Goal: Transaction & Acquisition: Purchase product/service

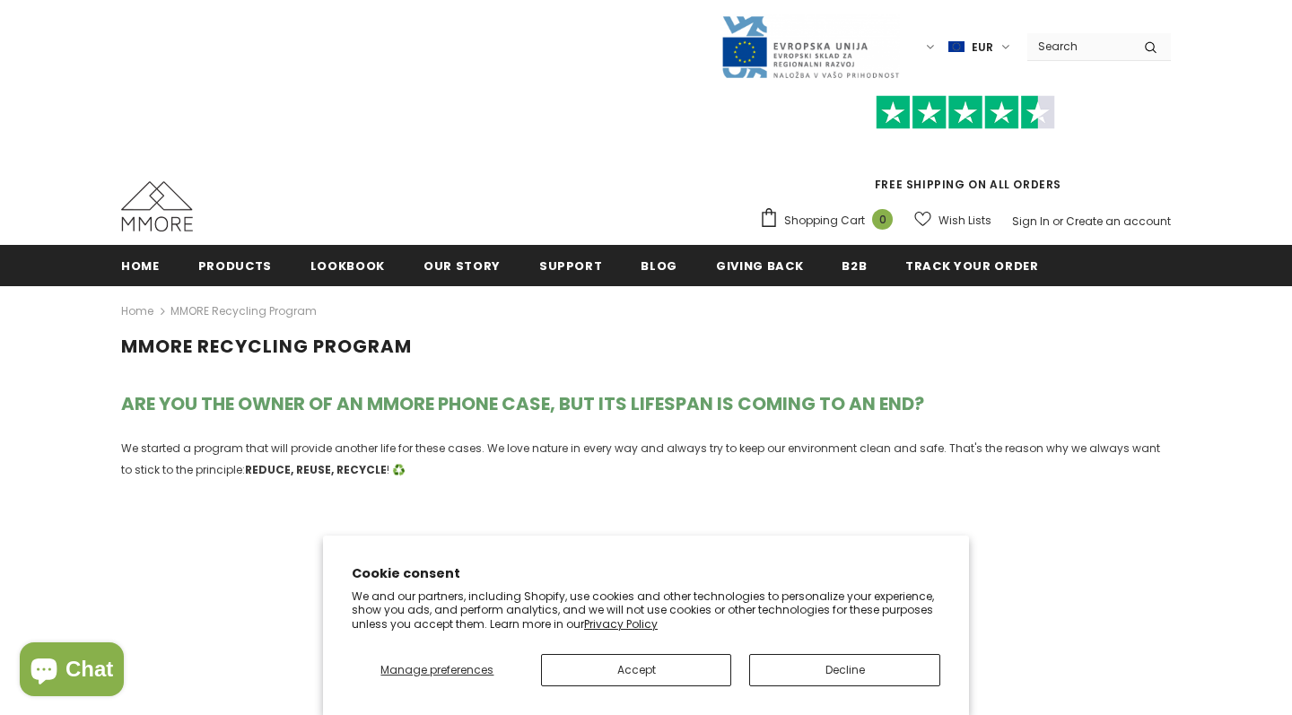
click at [803, 671] on button "Decline" at bounding box center [844, 670] width 191 height 32
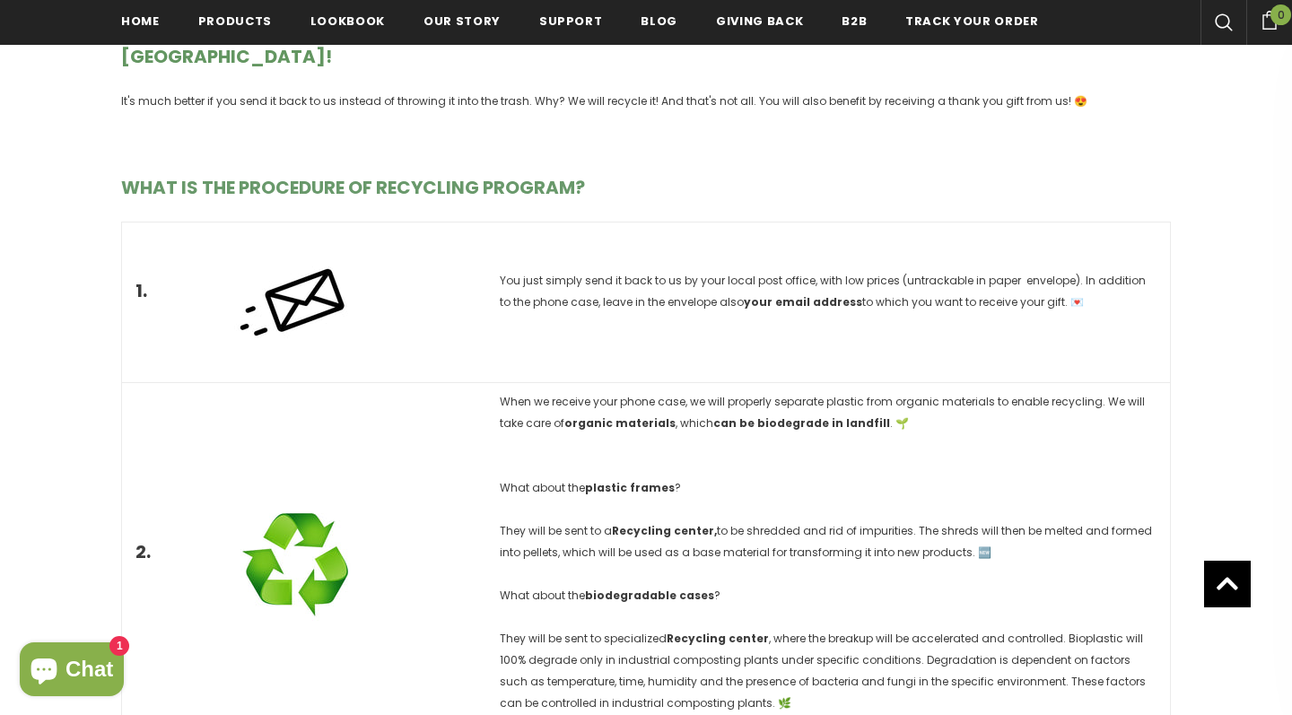
scroll to position [2514, 0]
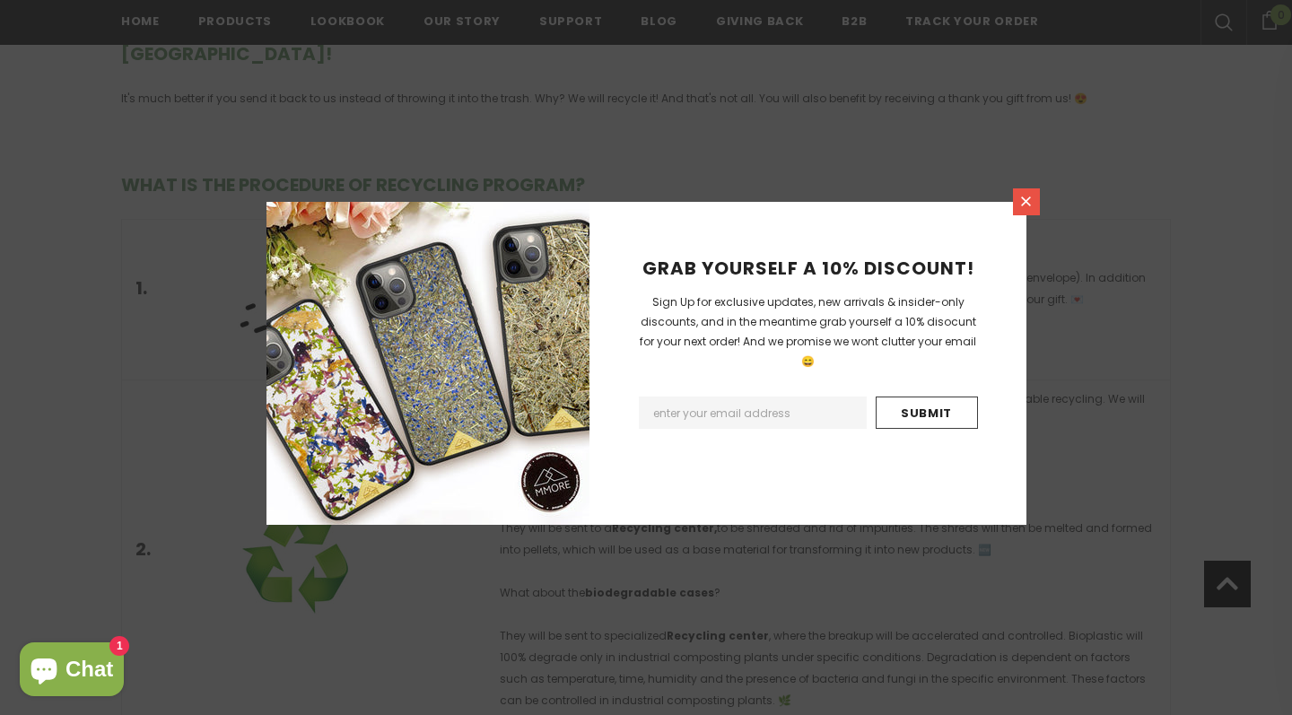
click at [1023, 201] on icon at bounding box center [1026, 201] width 15 height 15
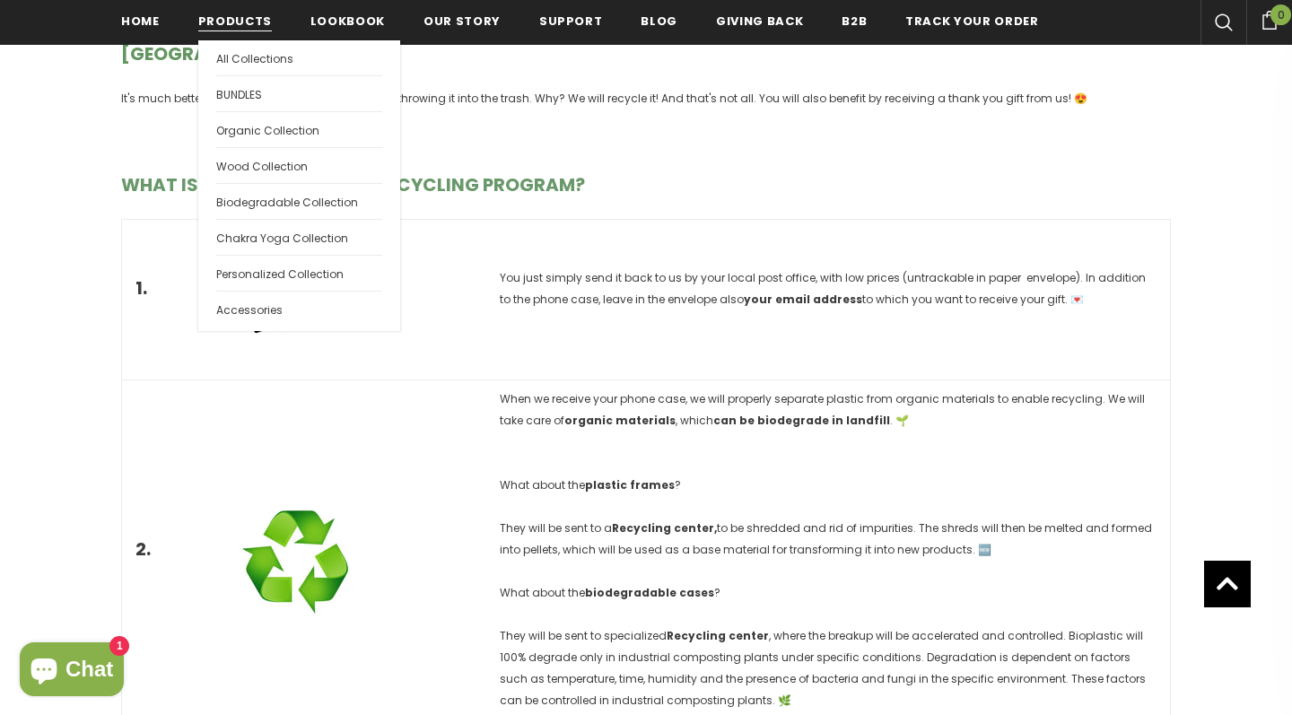
click at [232, 33] on link "Products" at bounding box center [235, 20] width 74 height 40
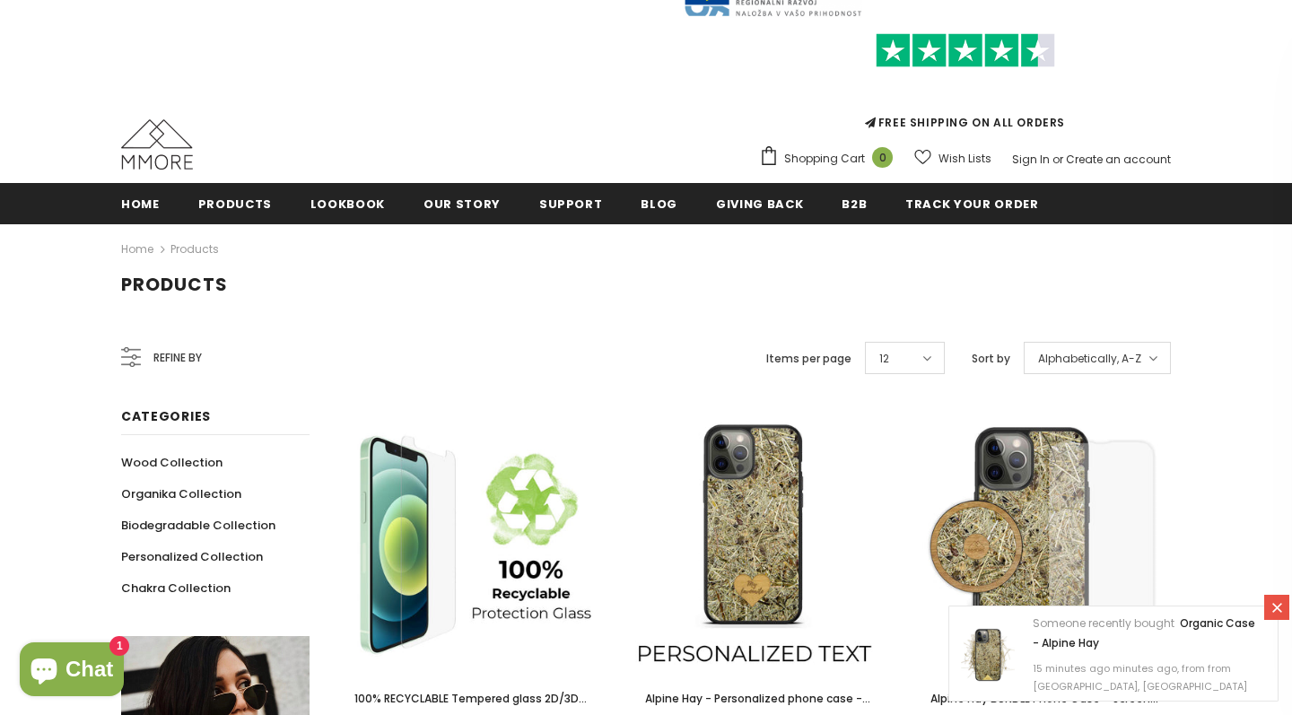
scroll to position [205, 0]
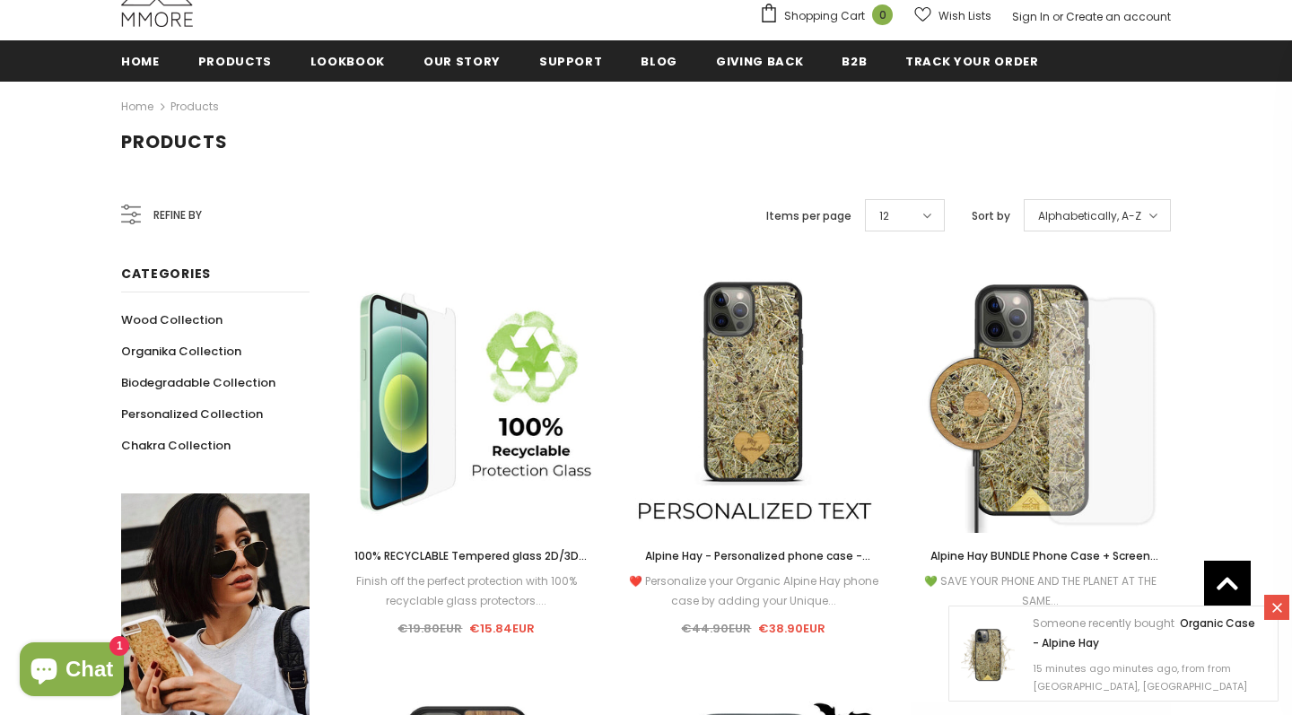
click at [1121, 225] on span "Alphabetically, A-Z" at bounding box center [1089, 216] width 103 height 18
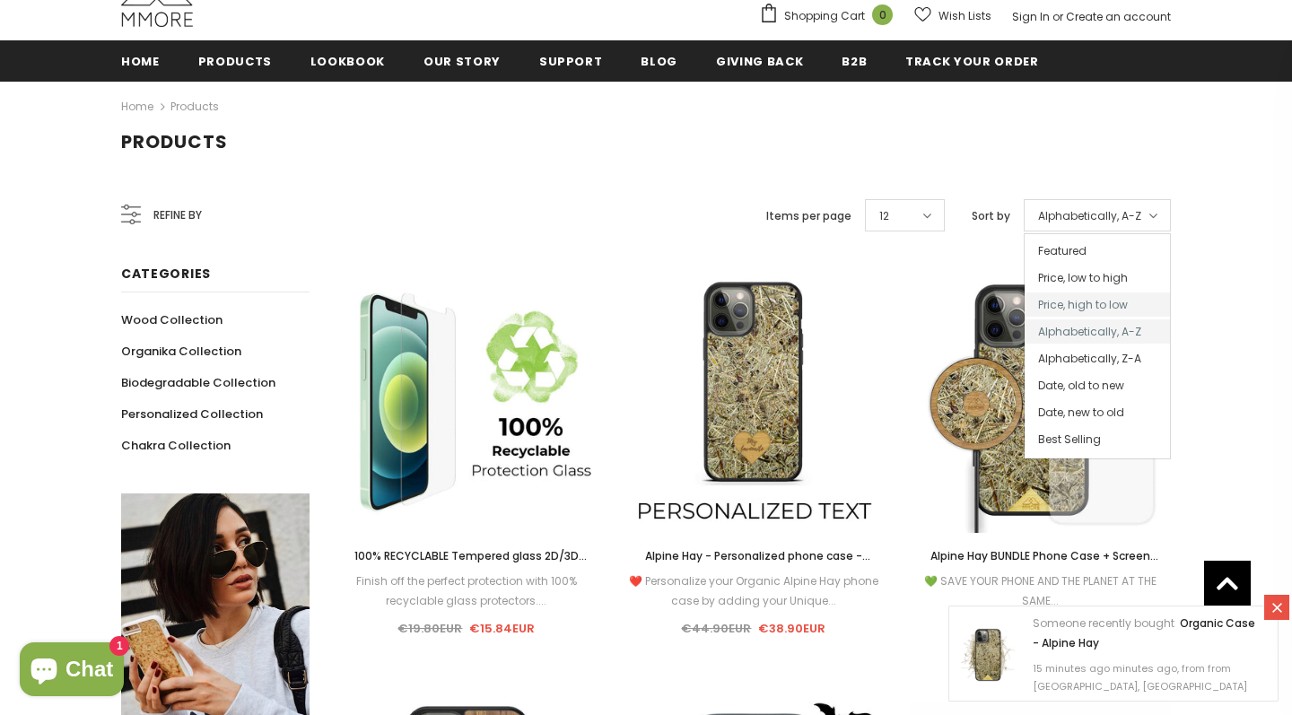
click at [1113, 304] on span "Price, high to low" at bounding box center [1097, 305] width 145 height 24
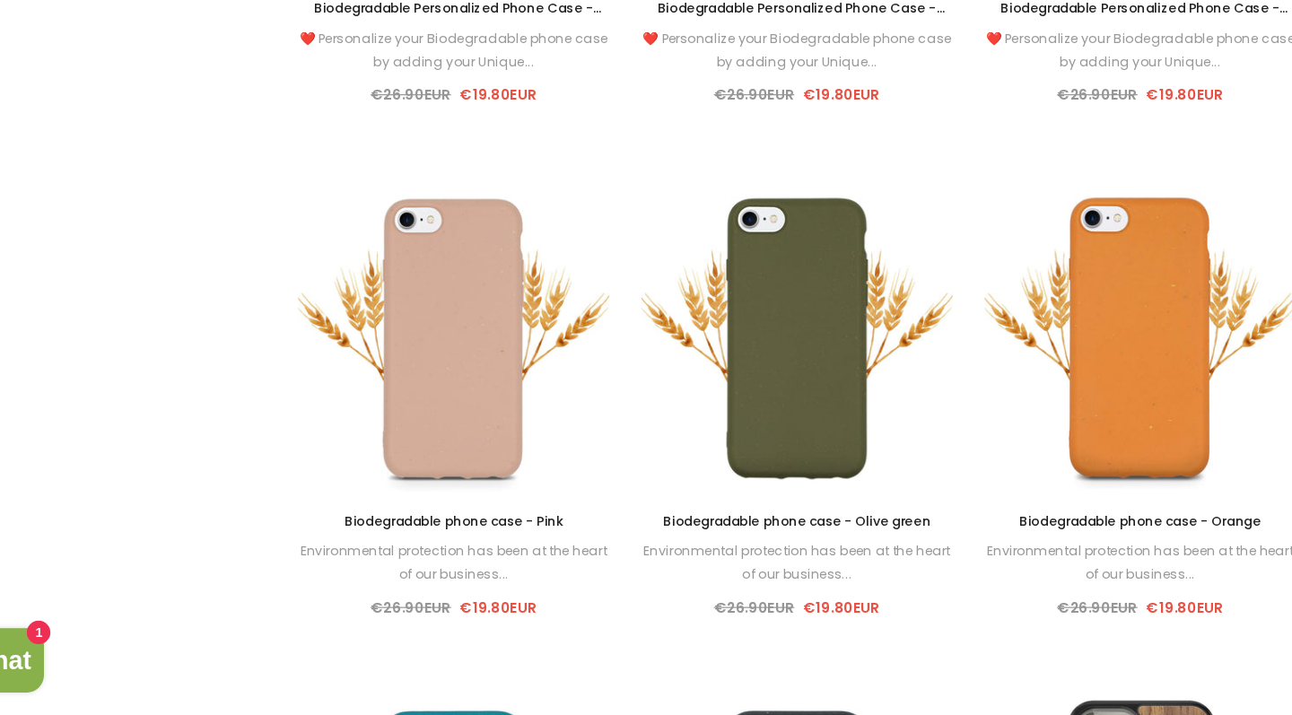
scroll to position [11493, 0]
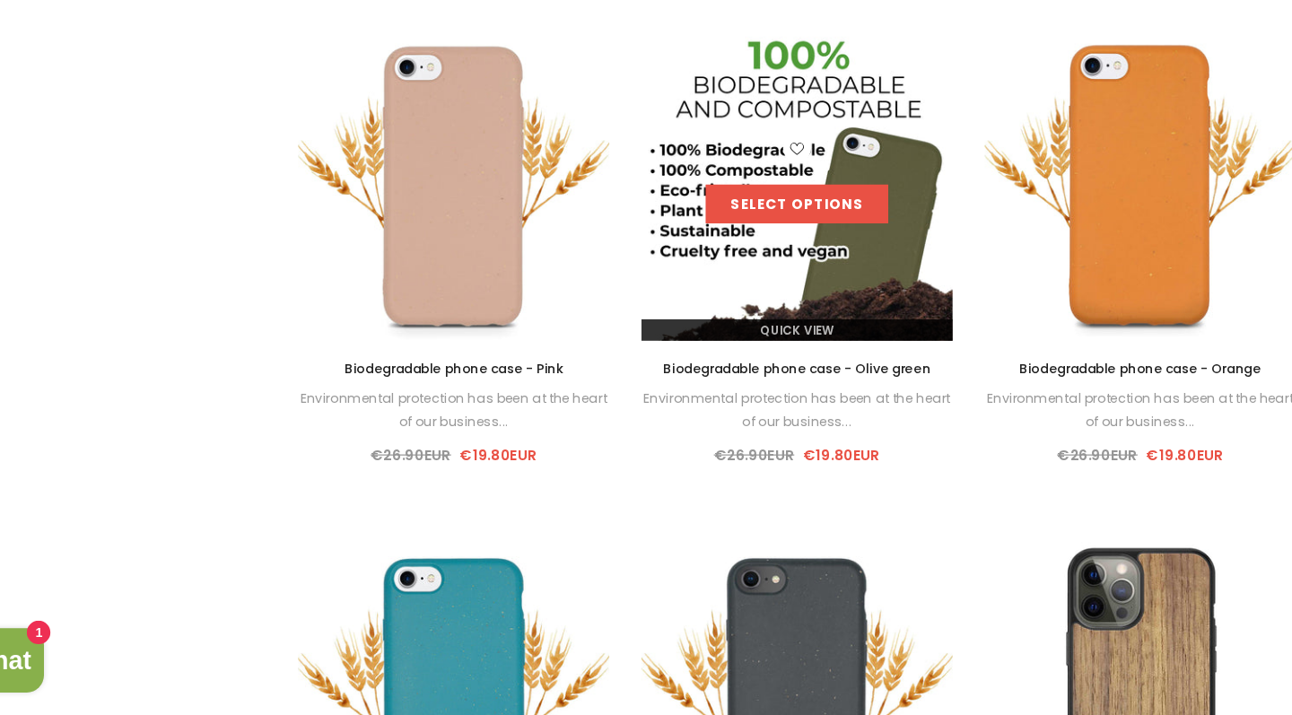
click at [678, 271] on link "Select options" at bounding box center [754, 287] width 153 height 32
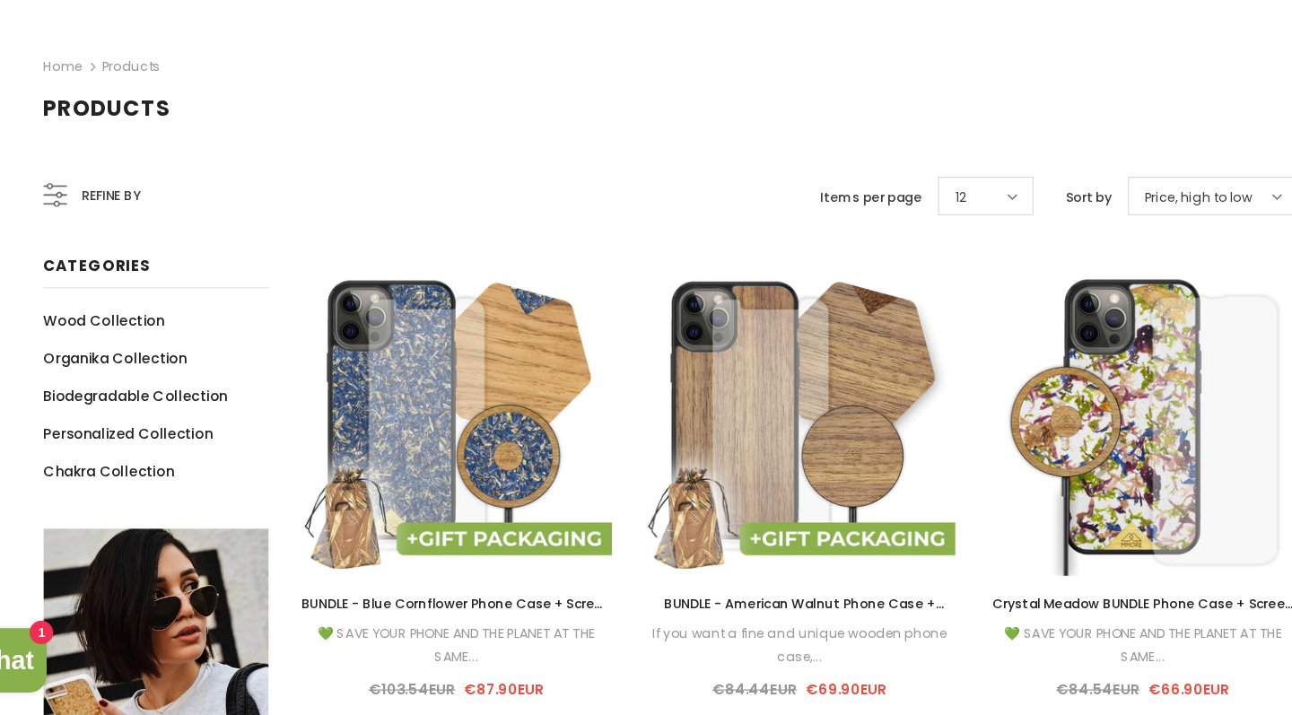
scroll to position [144, 0]
click at [134, 286] on icon at bounding box center [137, 286] width 7 height 1
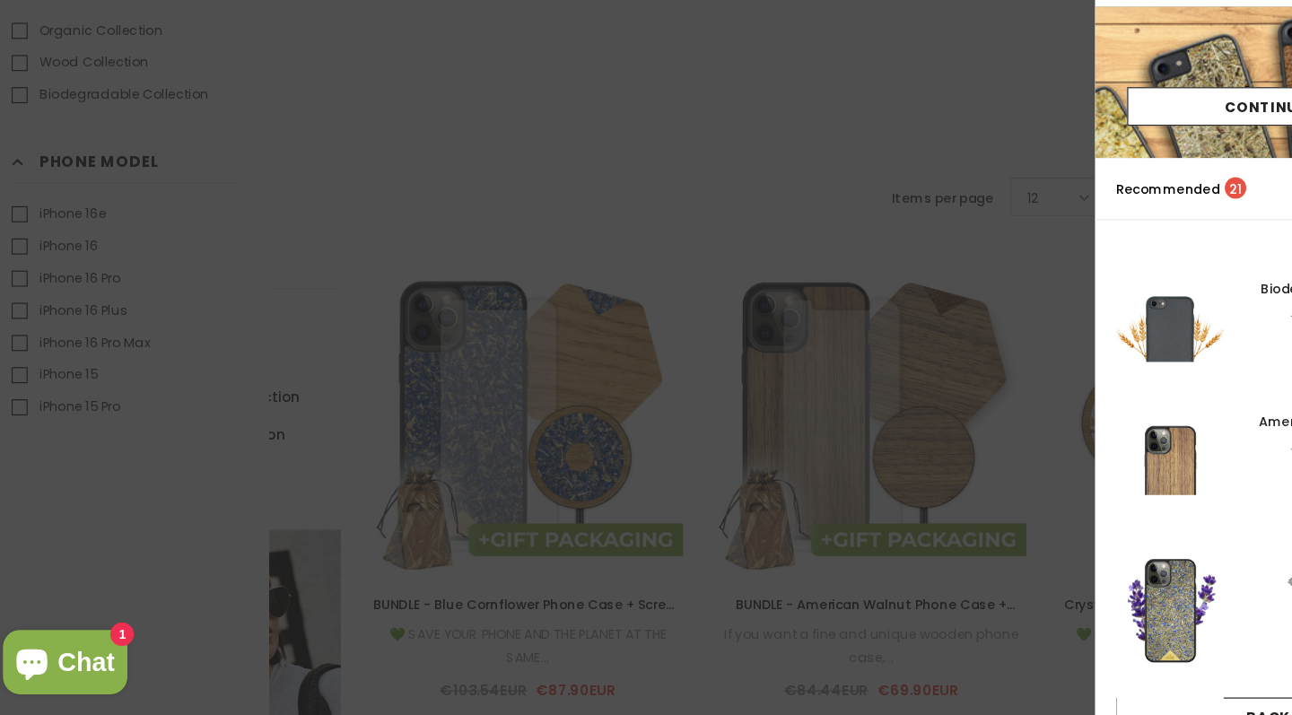
scroll to position [145, 0]
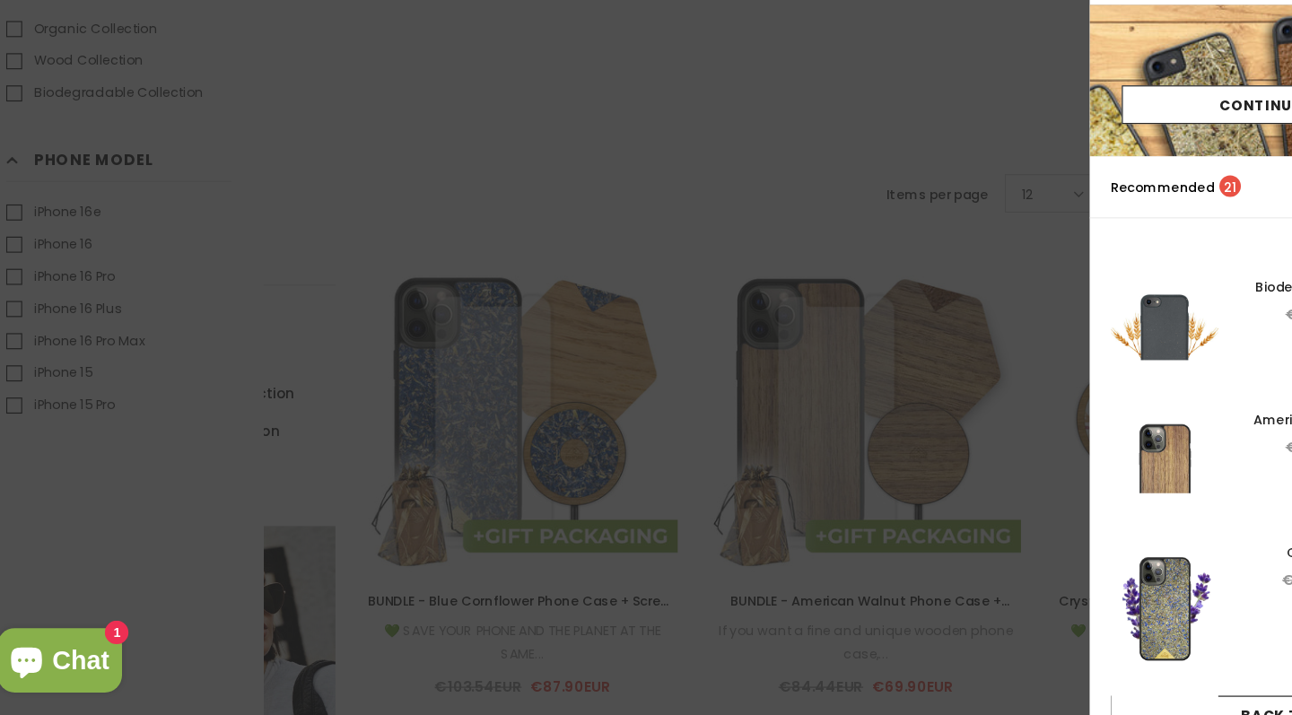
click at [136, 402] on div at bounding box center [646, 357] width 1292 height 715
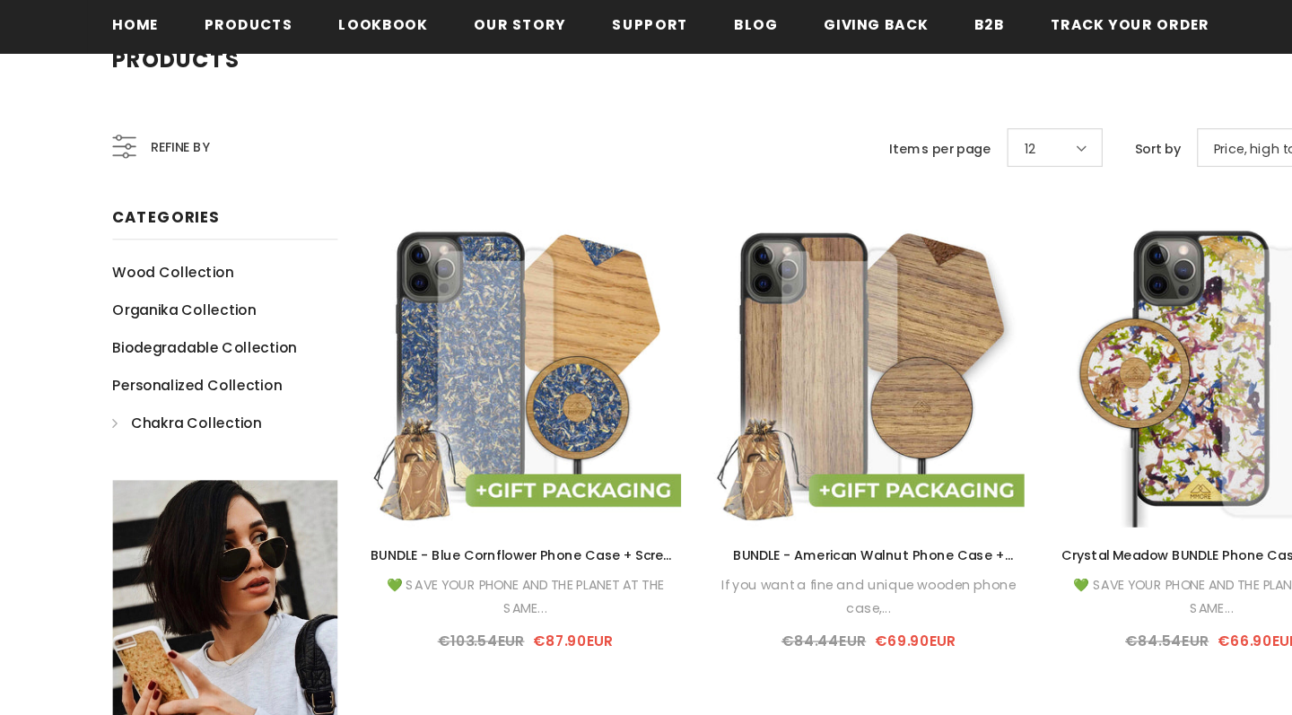
scroll to position [297, 0]
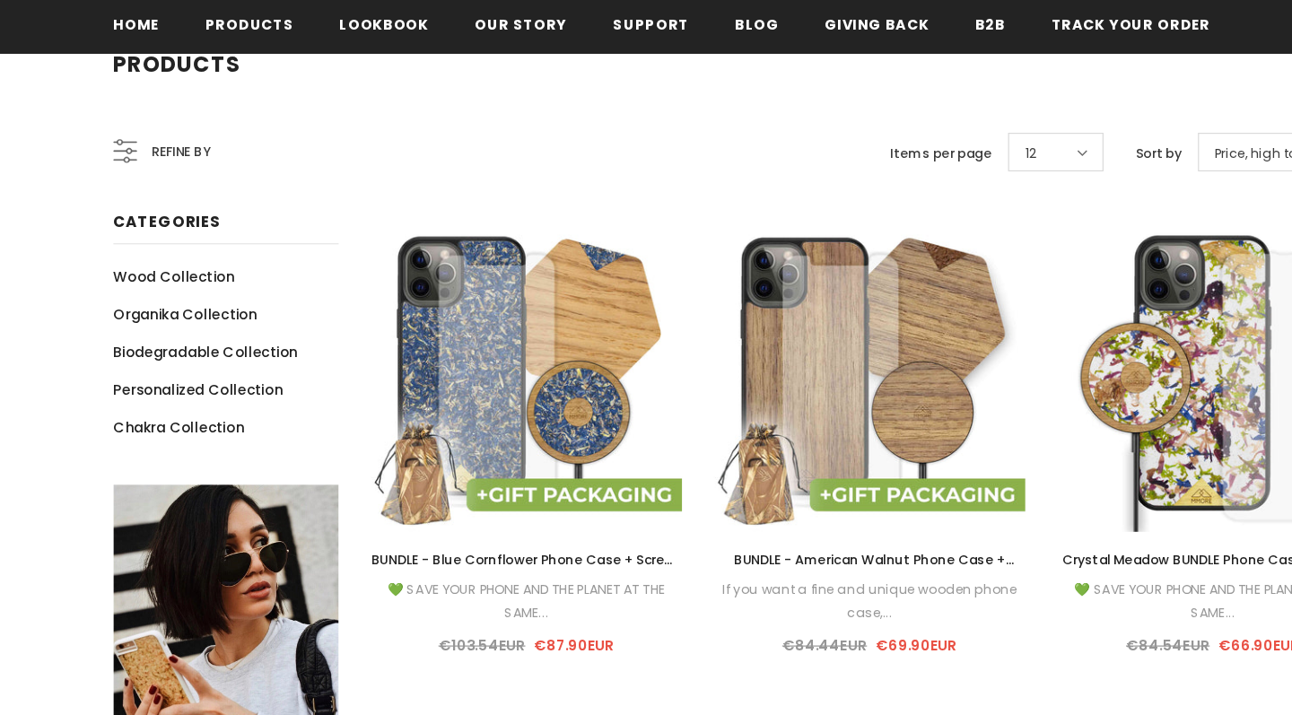
click at [121, 132] on icon at bounding box center [131, 127] width 20 height 20
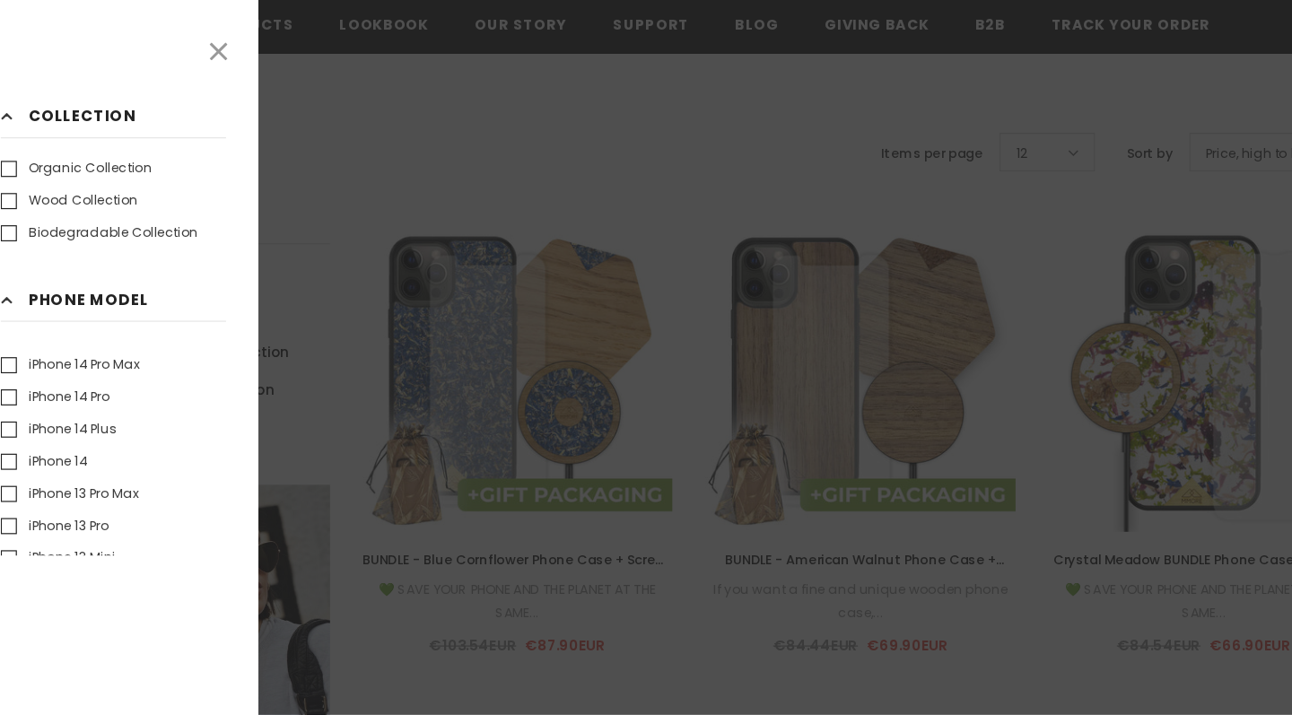
scroll to position [240, 0]
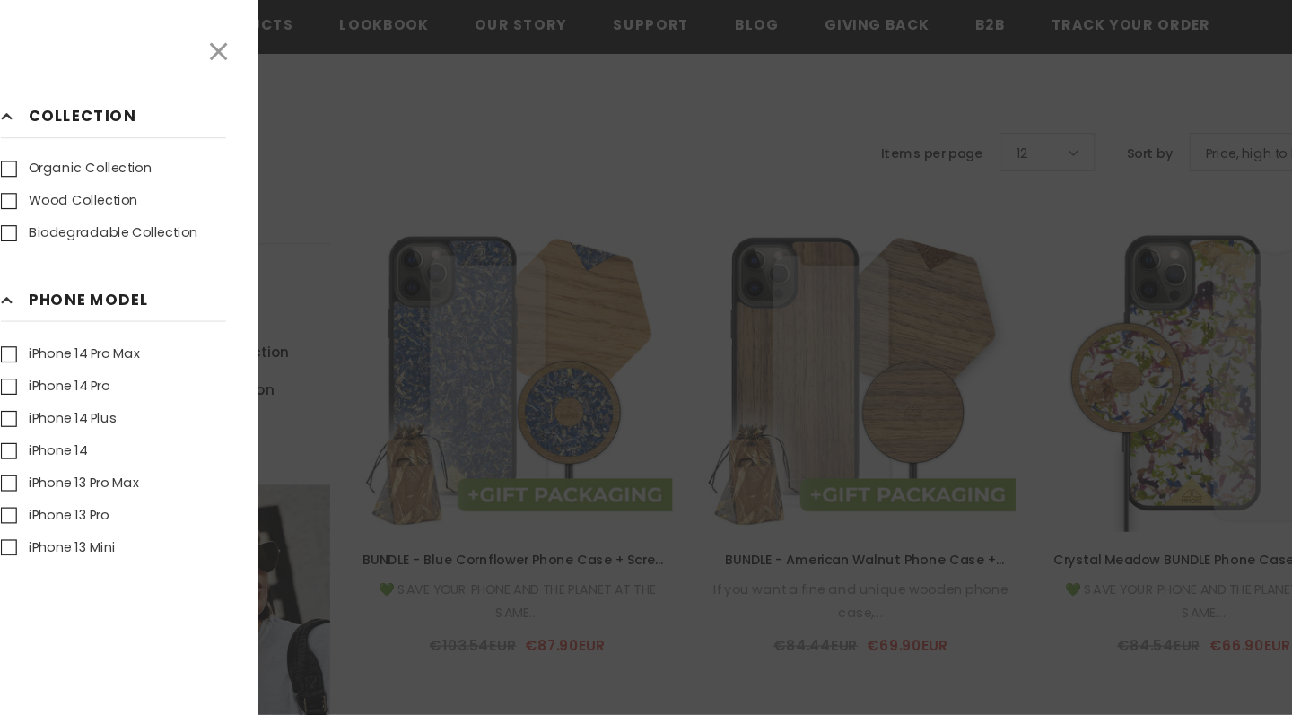
click at [45, 372] on label "iPhone 14" at bounding box center [63, 377] width 73 height 18
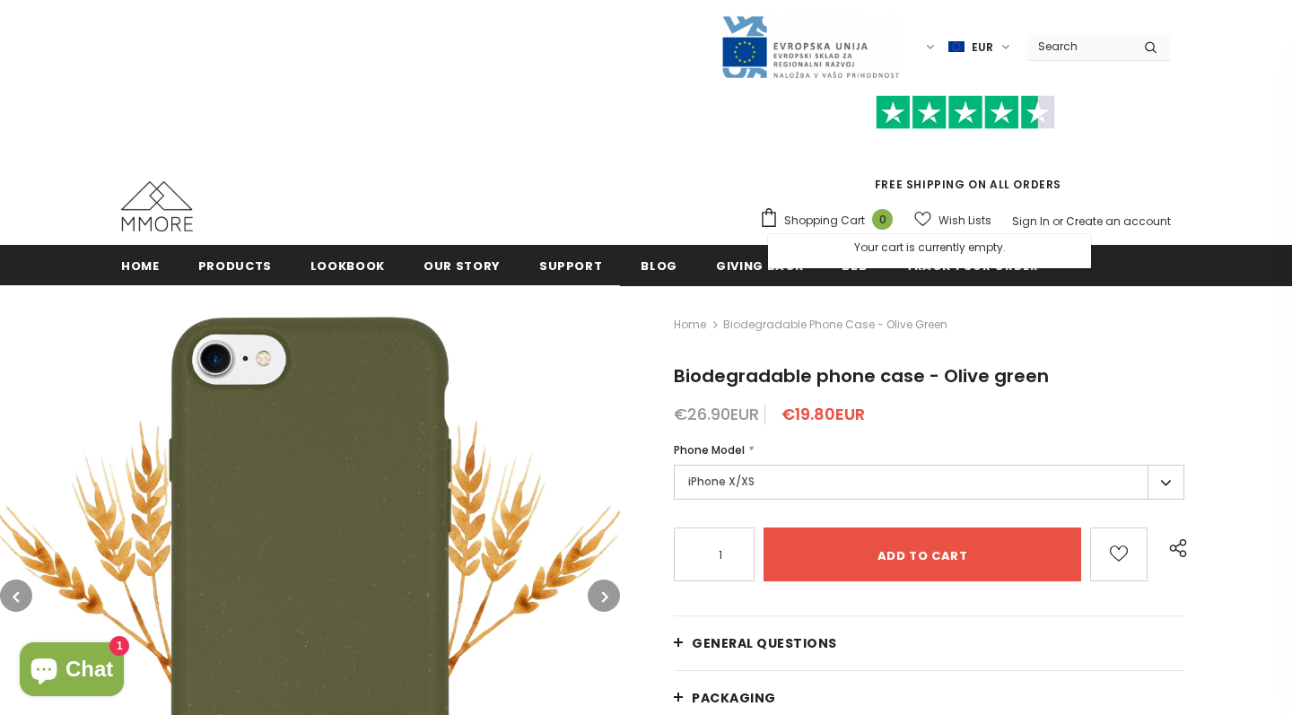
click at [722, 488] on label "iPhone X/XS" at bounding box center [929, 482] width 511 height 35
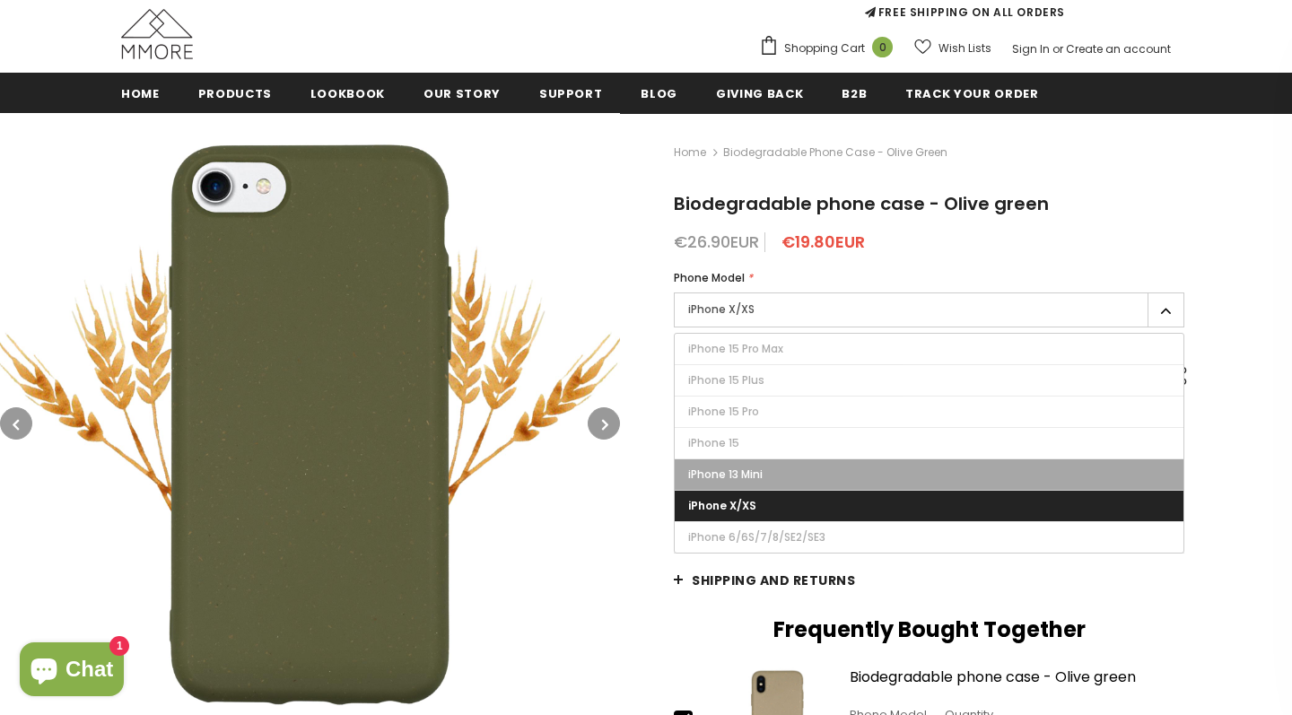
scroll to position [176, 0]
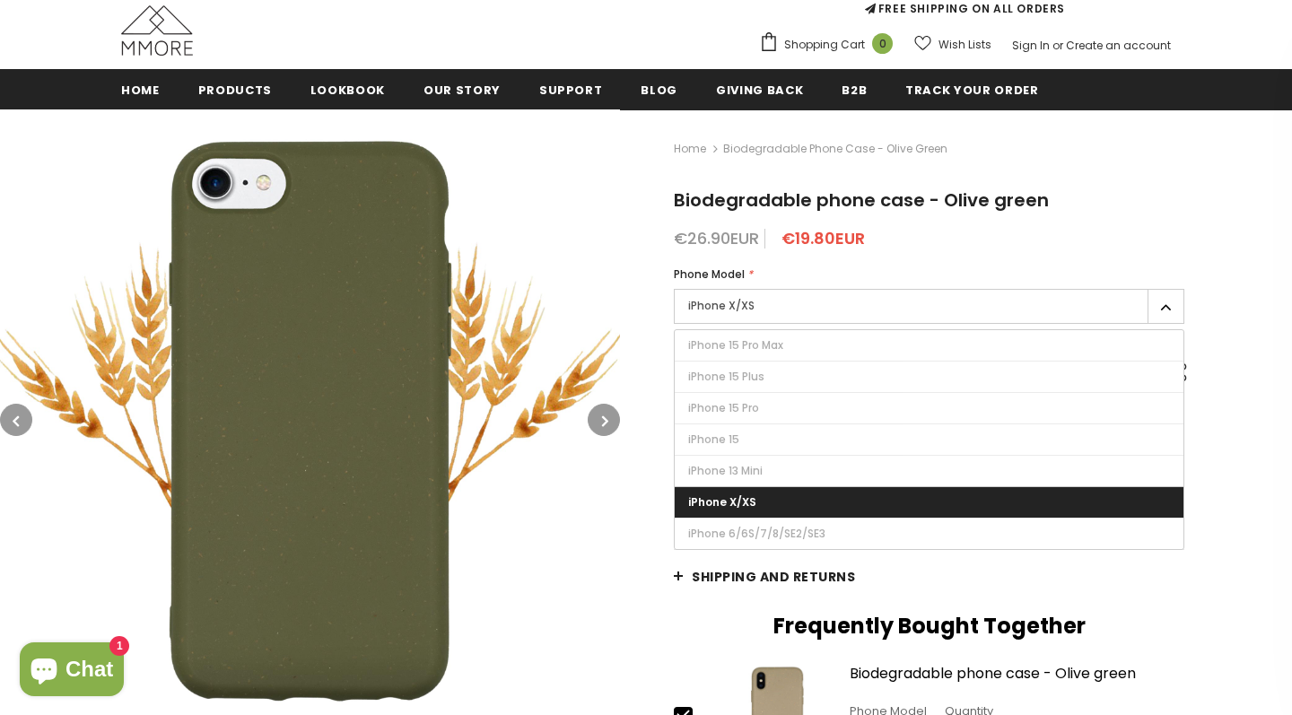
click at [558, 166] on img at bounding box center [310, 419] width 620 height 620
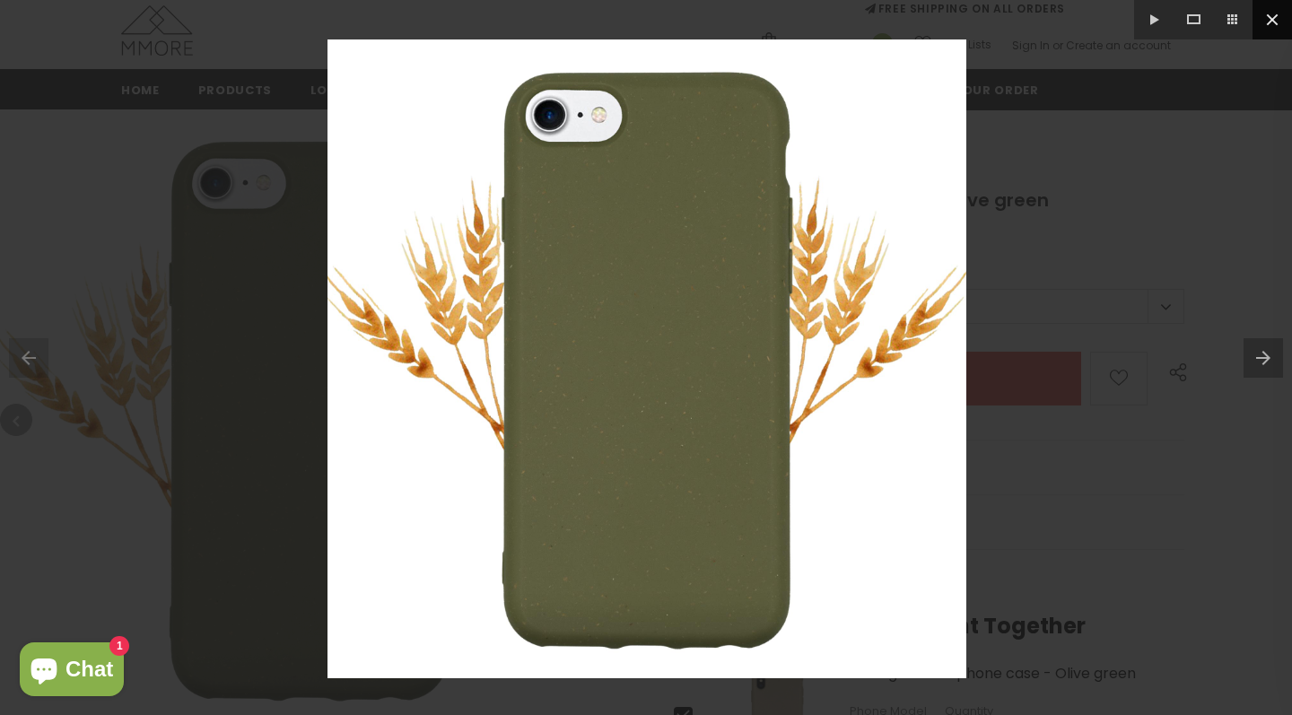
click at [1280, 24] on button at bounding box center [1272, 19] width 39 height 39
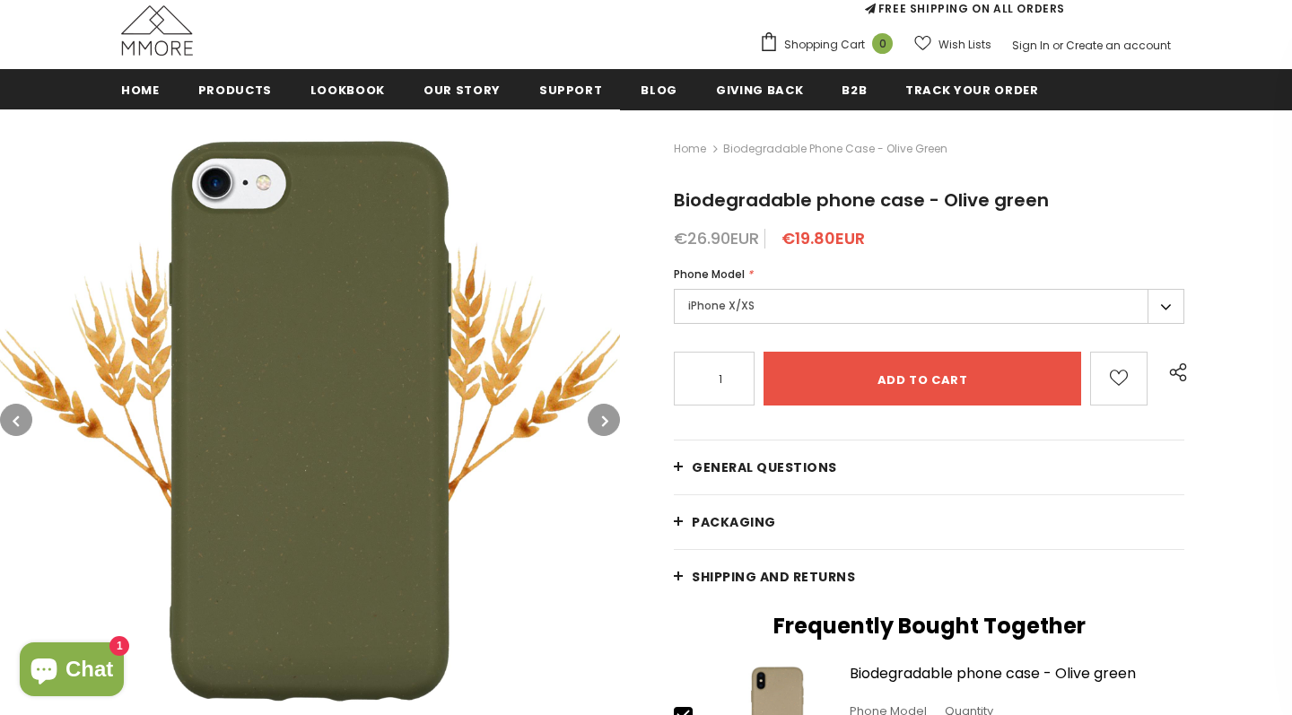
click at [792, 302] on label "iPhone X/XS" at bounding box center [929, 306] width 511 height 35
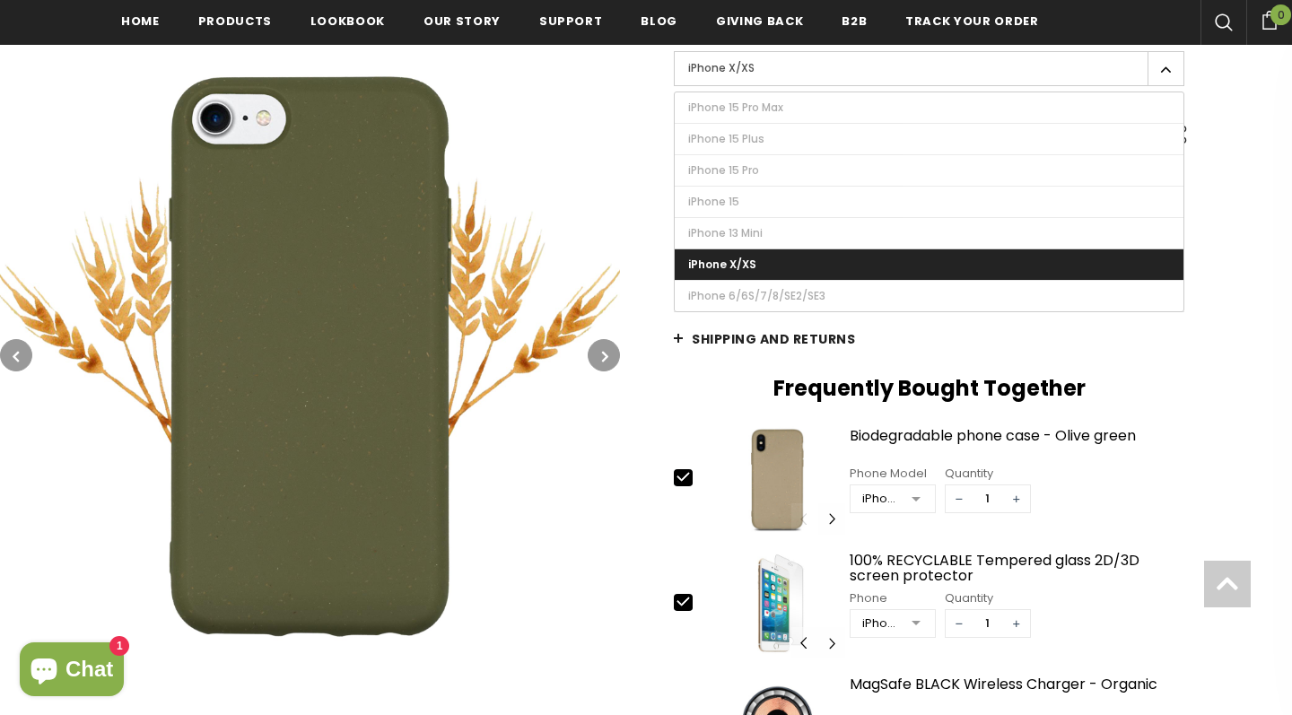
scroll to position [628, 0]
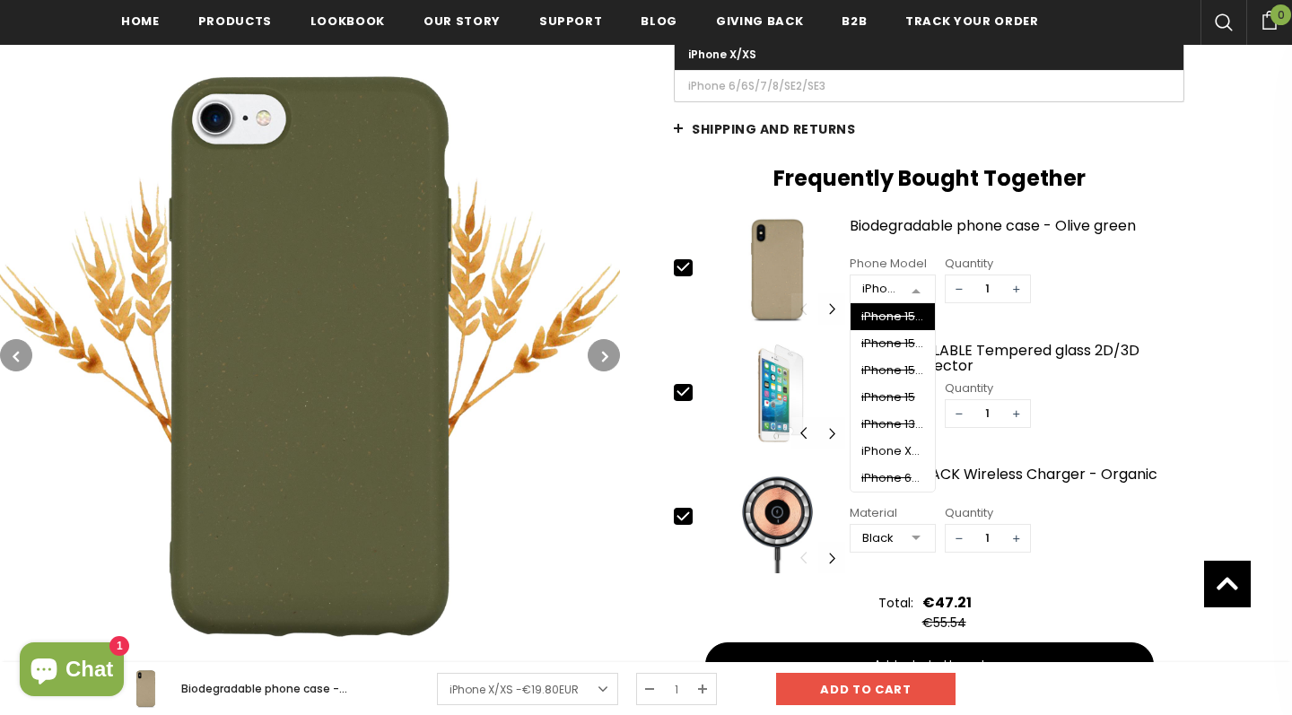
click at [897, 292] on div "iPhone X/XS" at bounding box center [880, 289] width 37 height 18
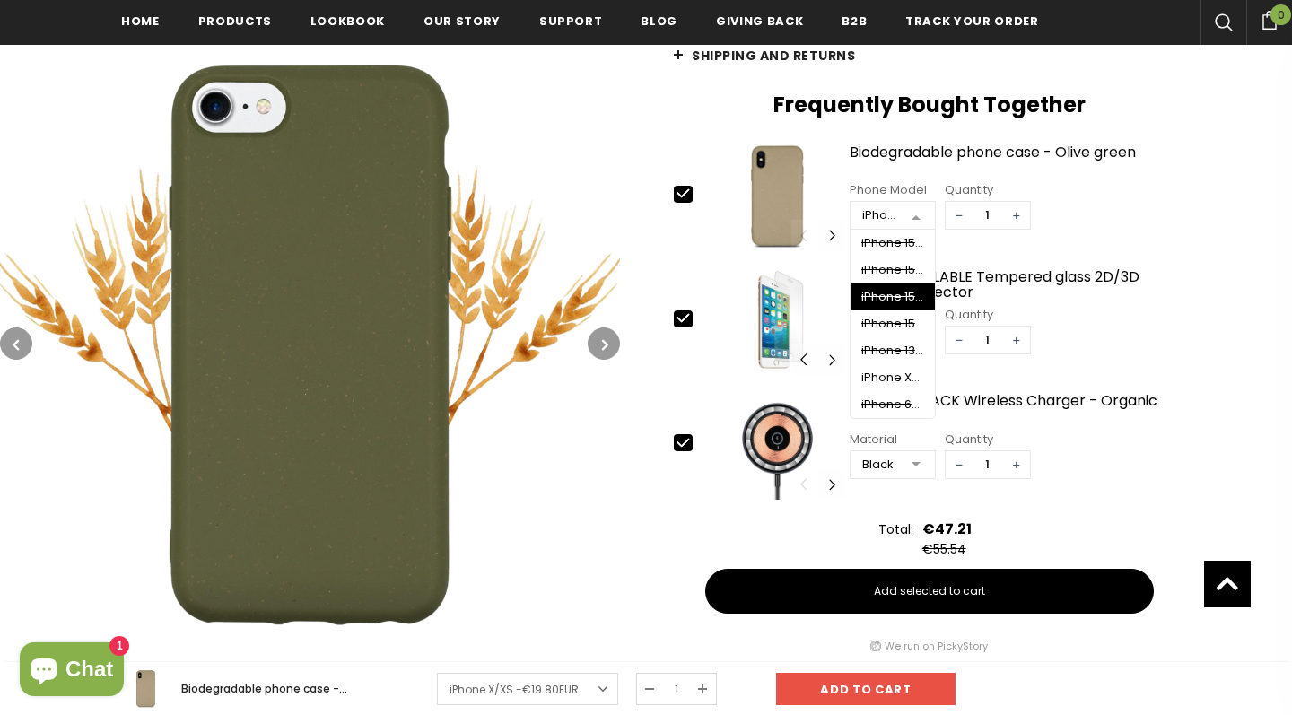
scroll to position [709, 0]
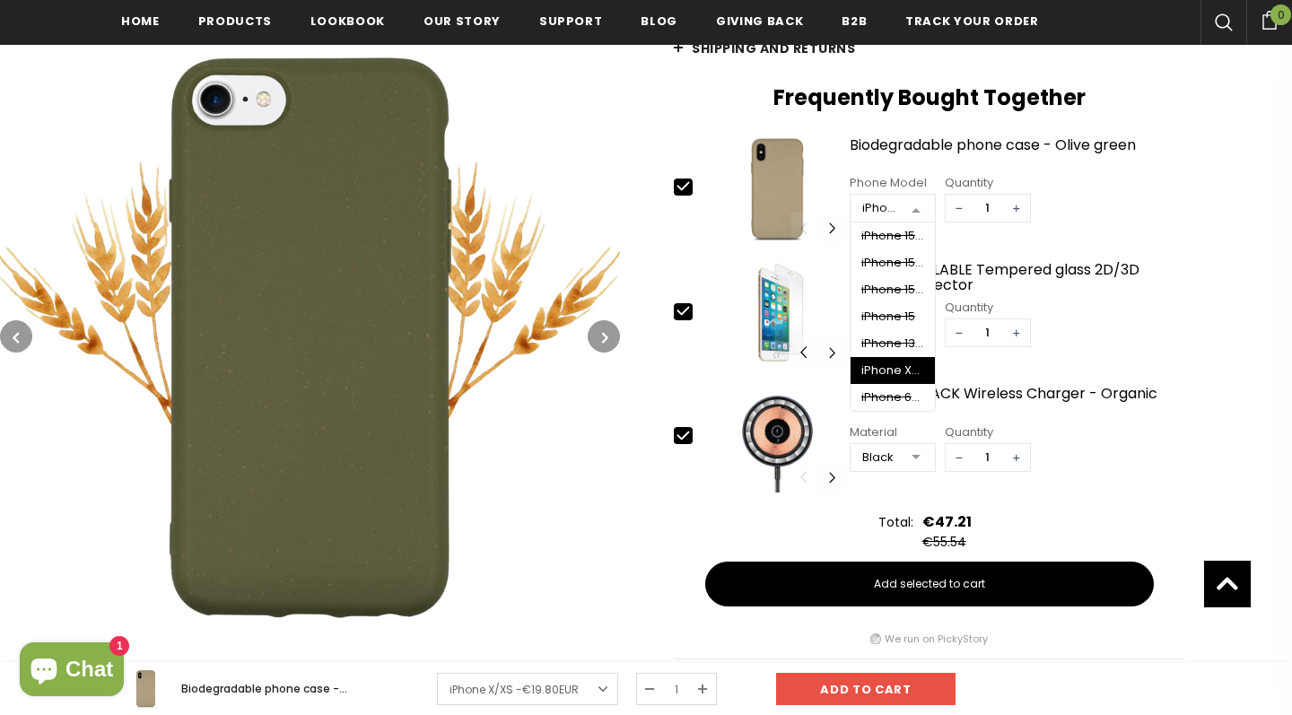
click at [562, 151] on img at bounding box center [310, 336] width 620 height 620
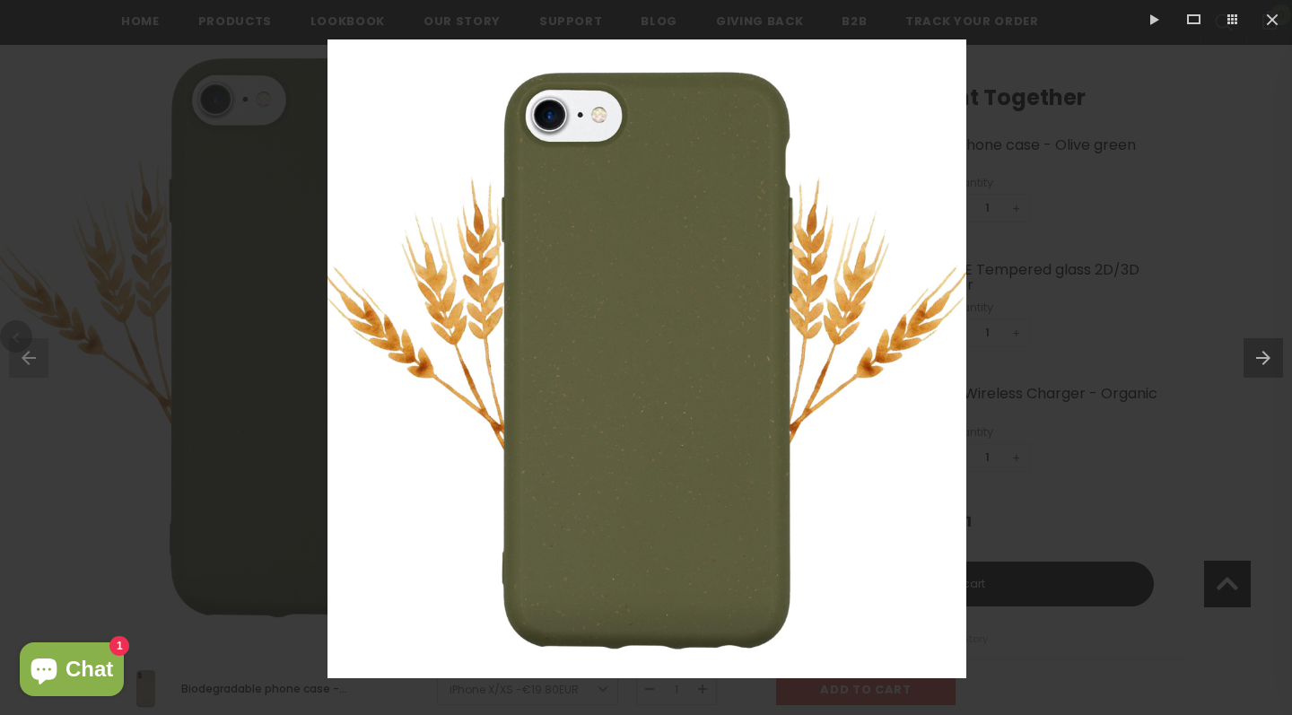
click at [83, 142] on div at bounding box center [646, 357] width 1292 height 715
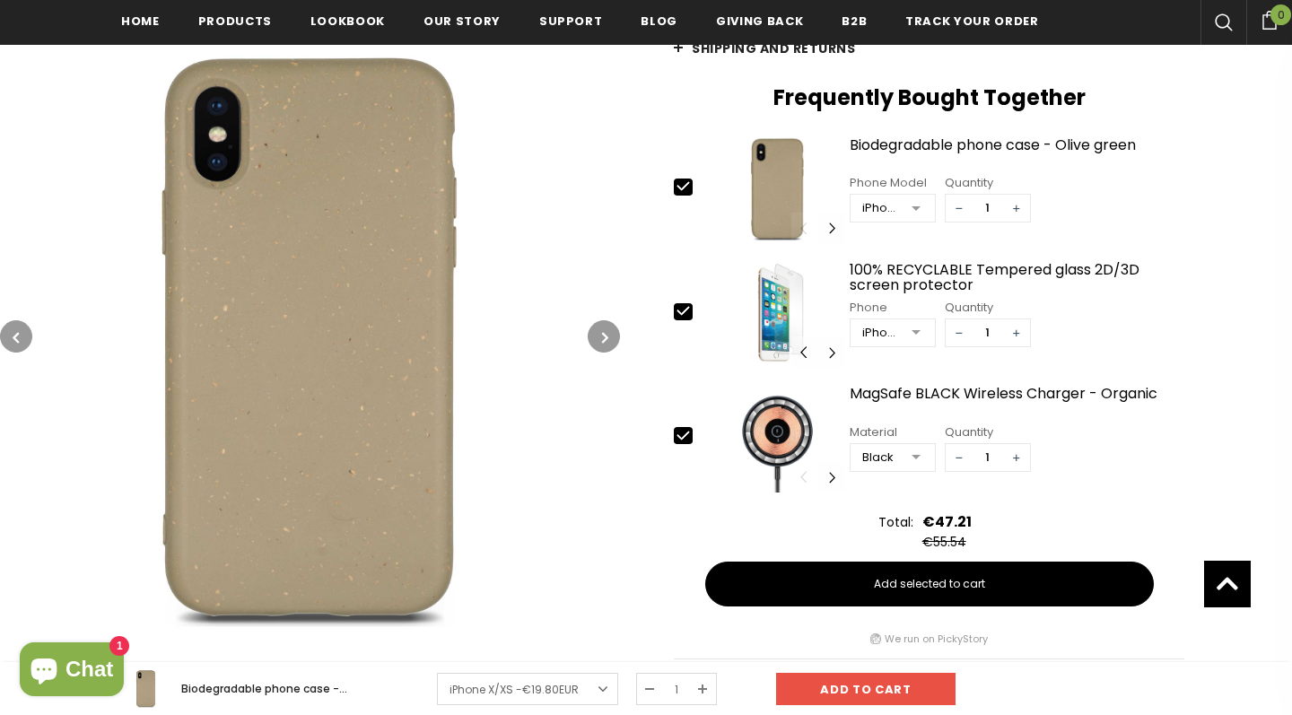
click at [918, 222] on div at bounding box center [916, 209] width 36 height 27
click at [623, 220] on div "Home Biodegradable phone case - Olive green Biodegradable phone case - Olive gr…" at bounding box center [956, 125] width 672 height 1088
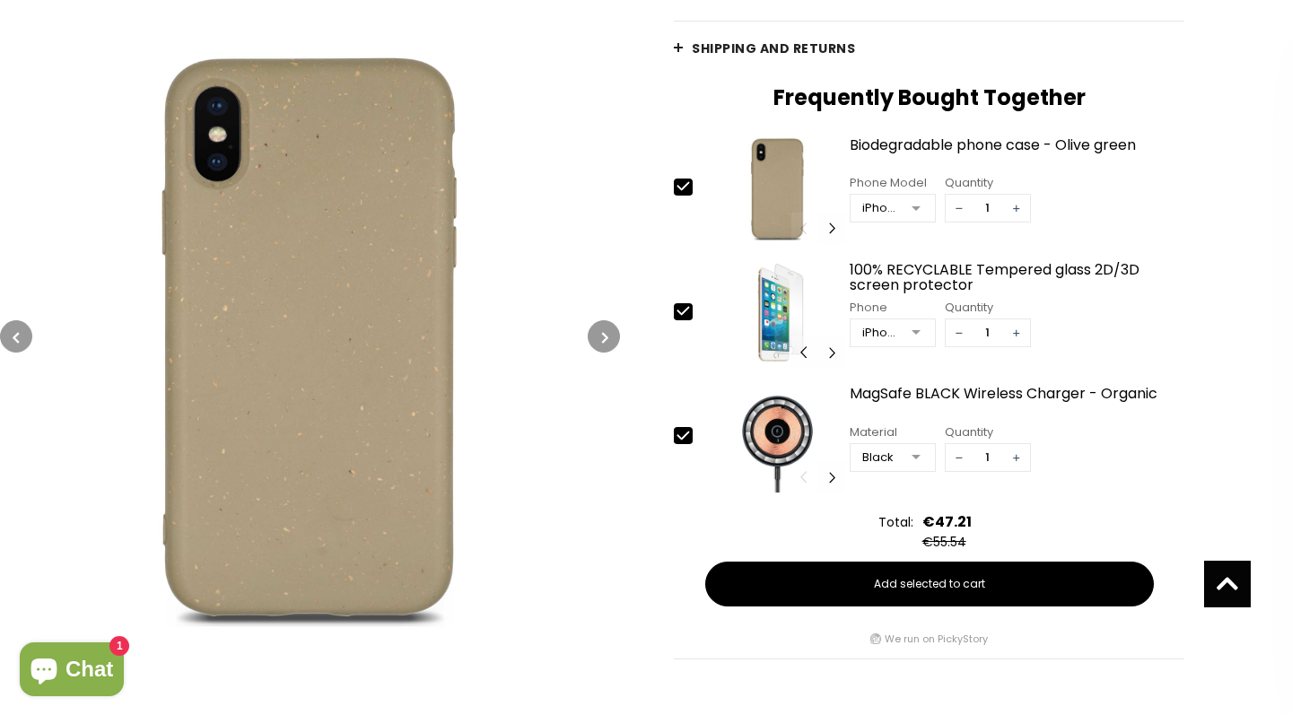
scroll to position [176, 0]
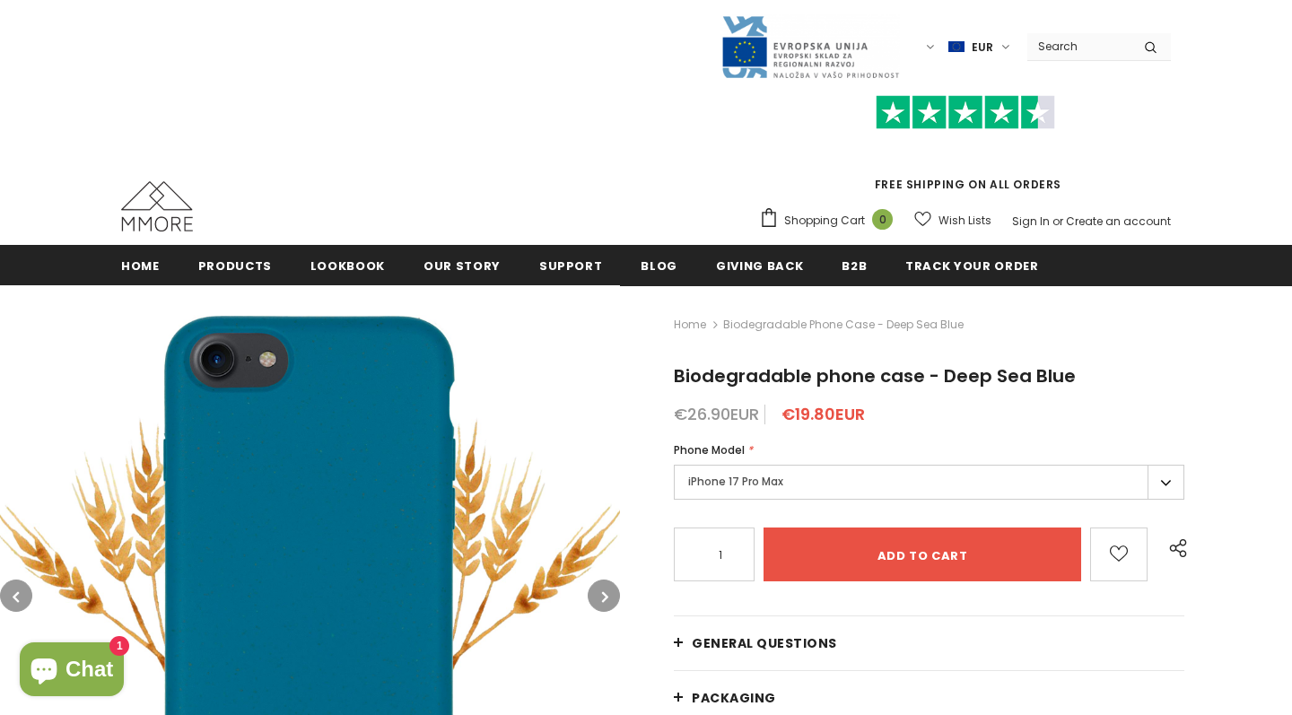
click at [782, 486] on label "iPhone 17 Pro Max" at bounding box center [929, 482] width 511 height 35
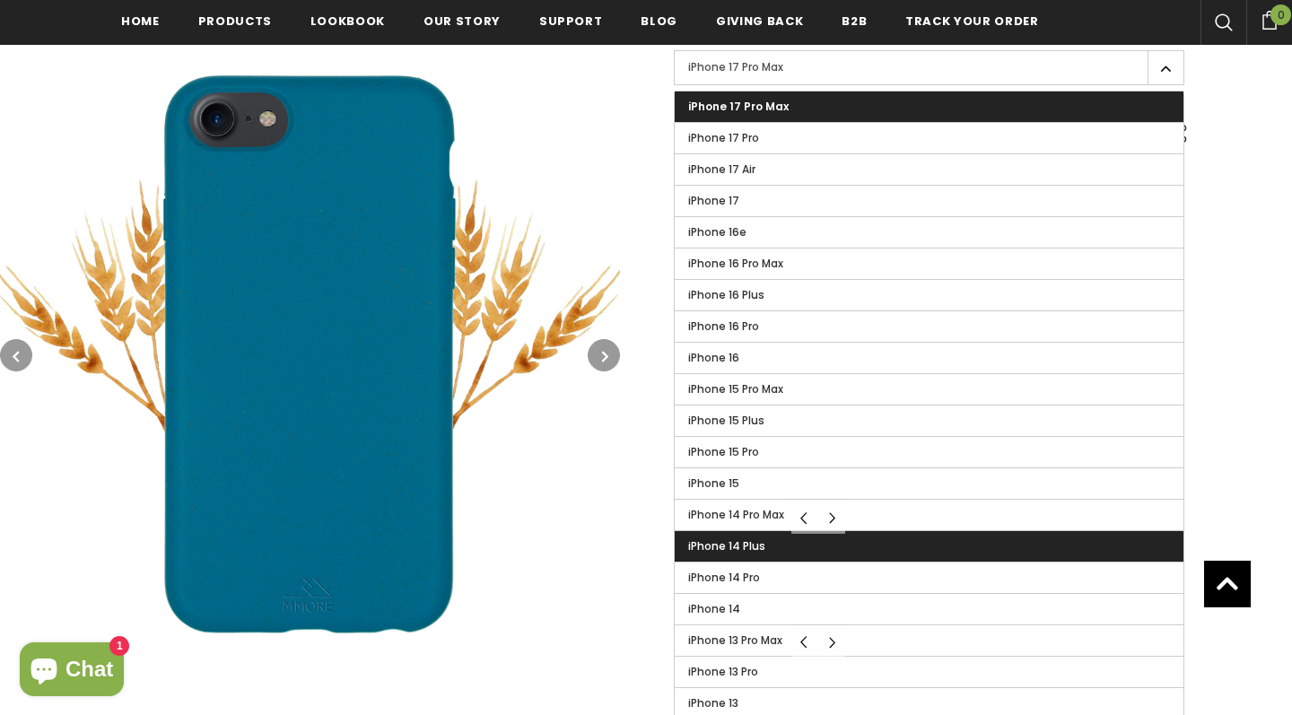
scroll to position [422, 0]
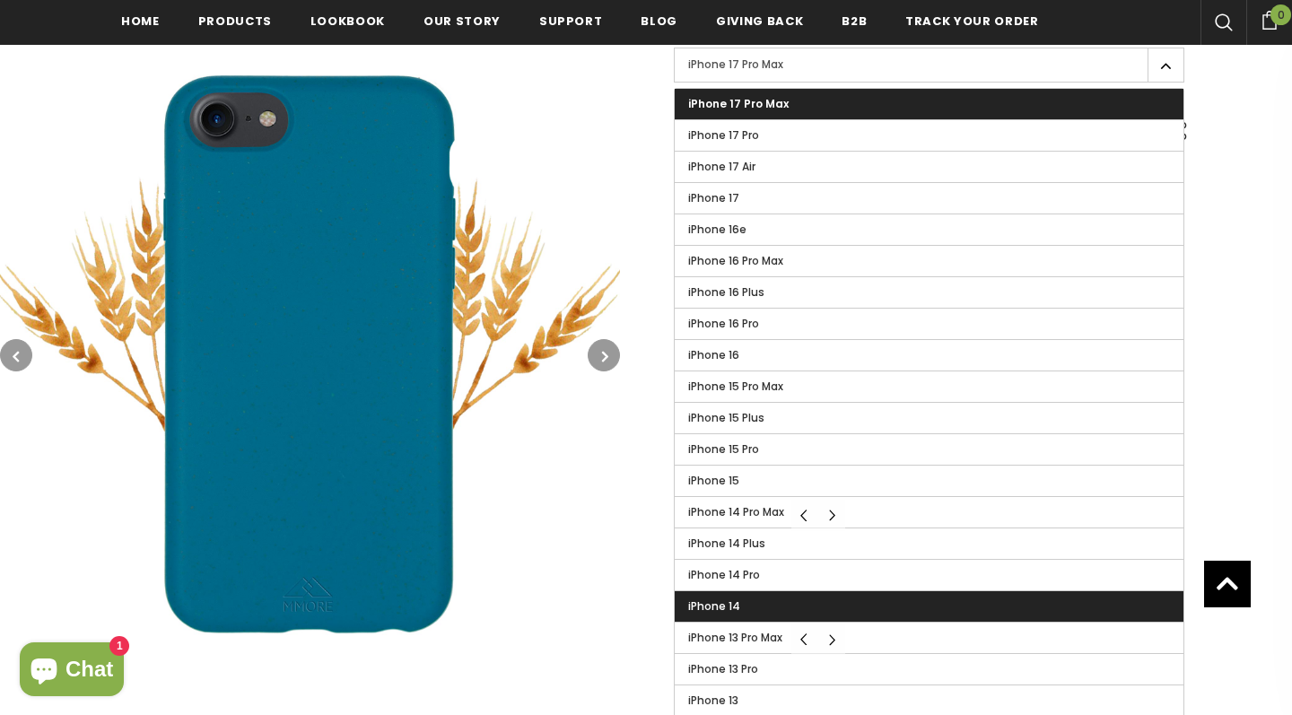
click at [773, 595] on label "iPhone 14" at bounding box center [929, 606] width 509 height 31
click at [0, 0] on input "iPhone 14" at bounding box center [0, 0] width 0 height 0
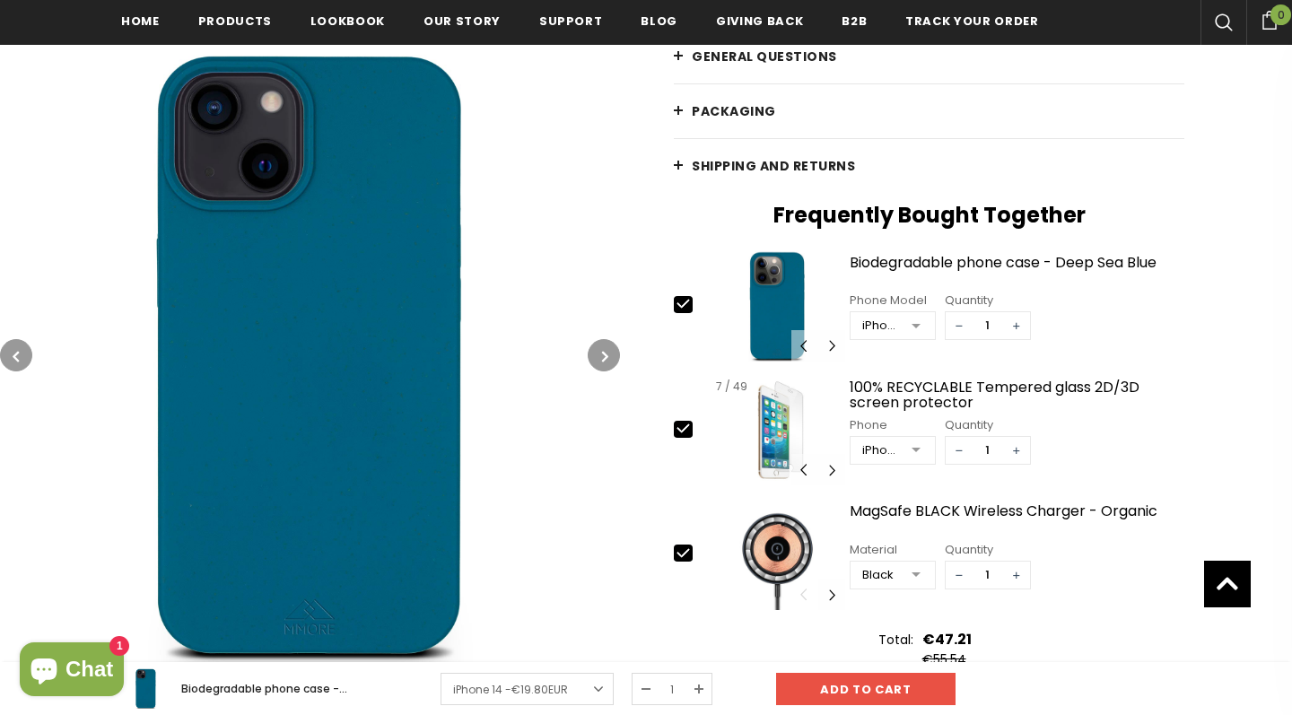
scroll to position [642, 0]
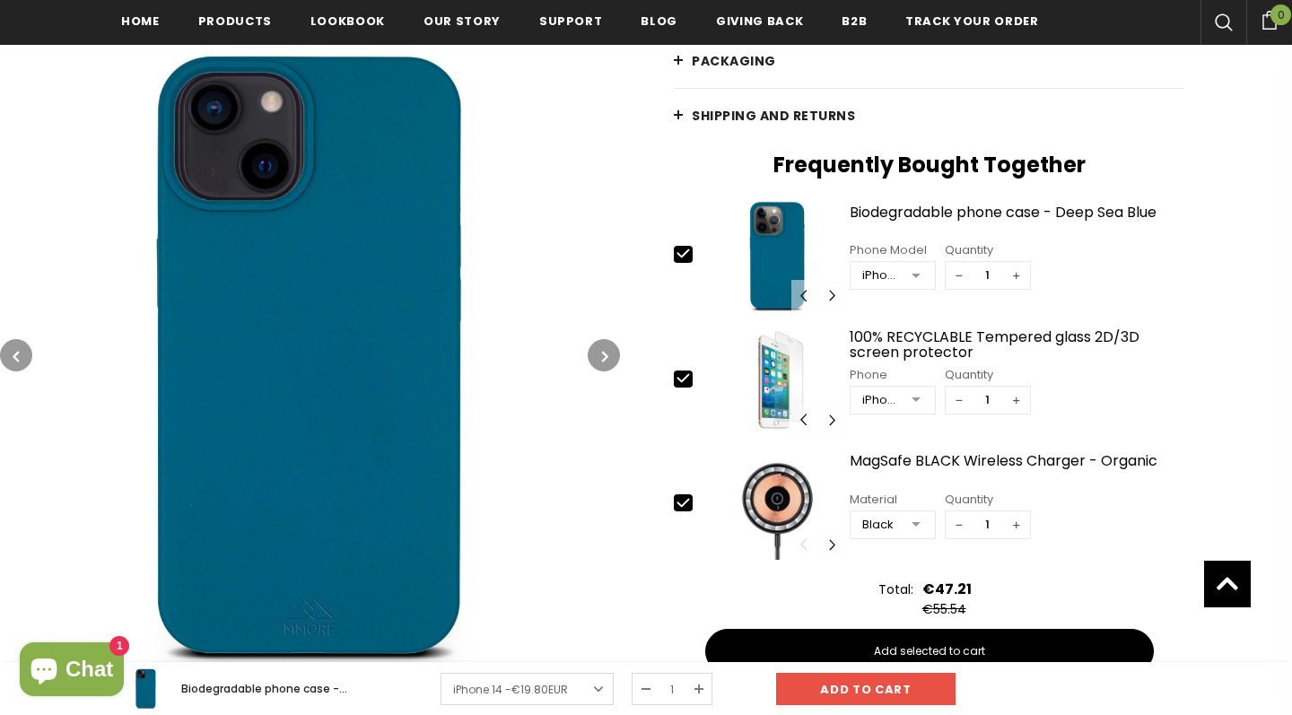
click at [693, 497] on icon at bounding box center [683, 503] width 19 height 19
type input "0"
click at [687, 388] on icon at bounding box center [683, 378] width 19 height 19
type input "0"
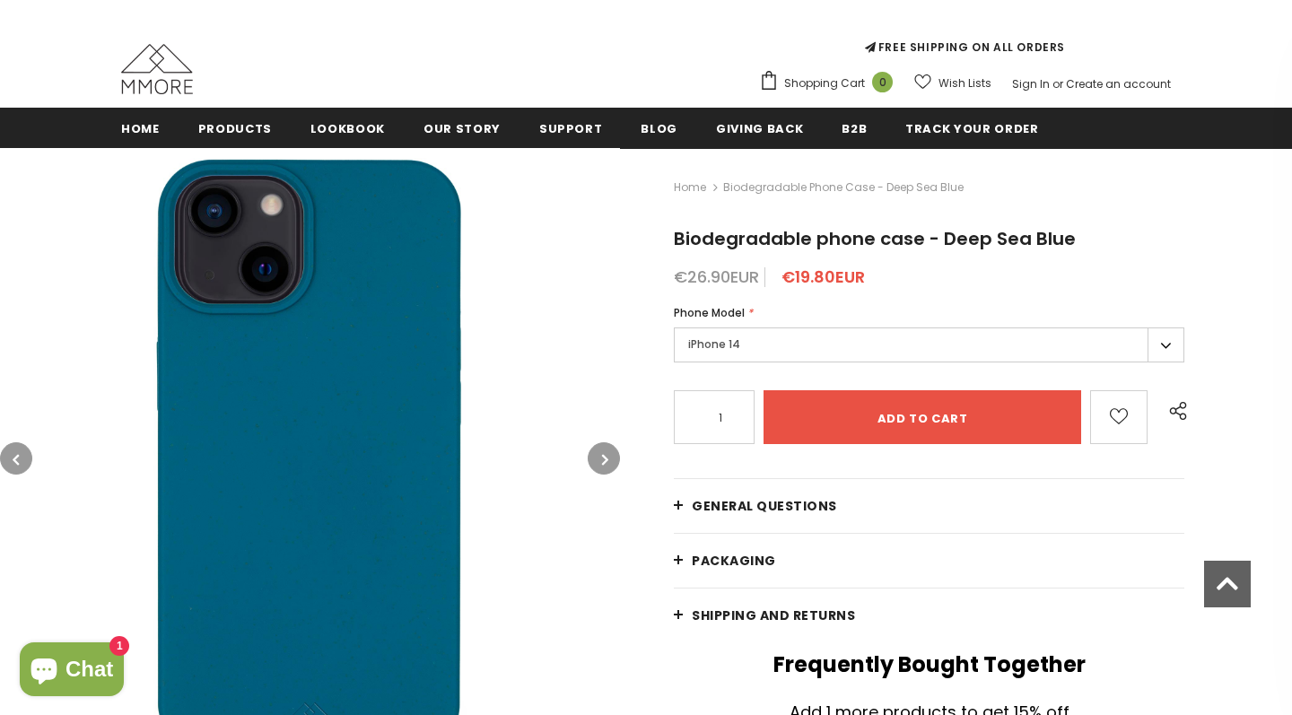
scroll to position [130, 0]
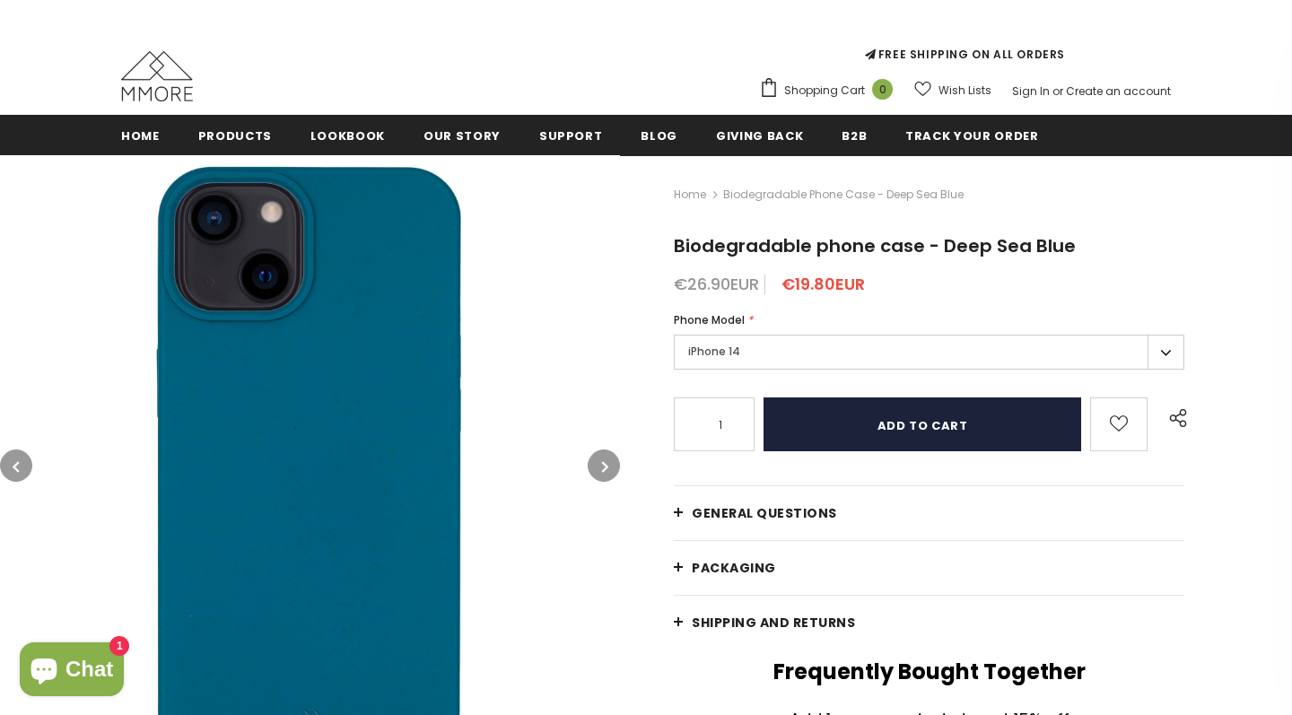
click at [938, 414] on input "Add to cart" at bounding box center [923, 425] width 318 height 54
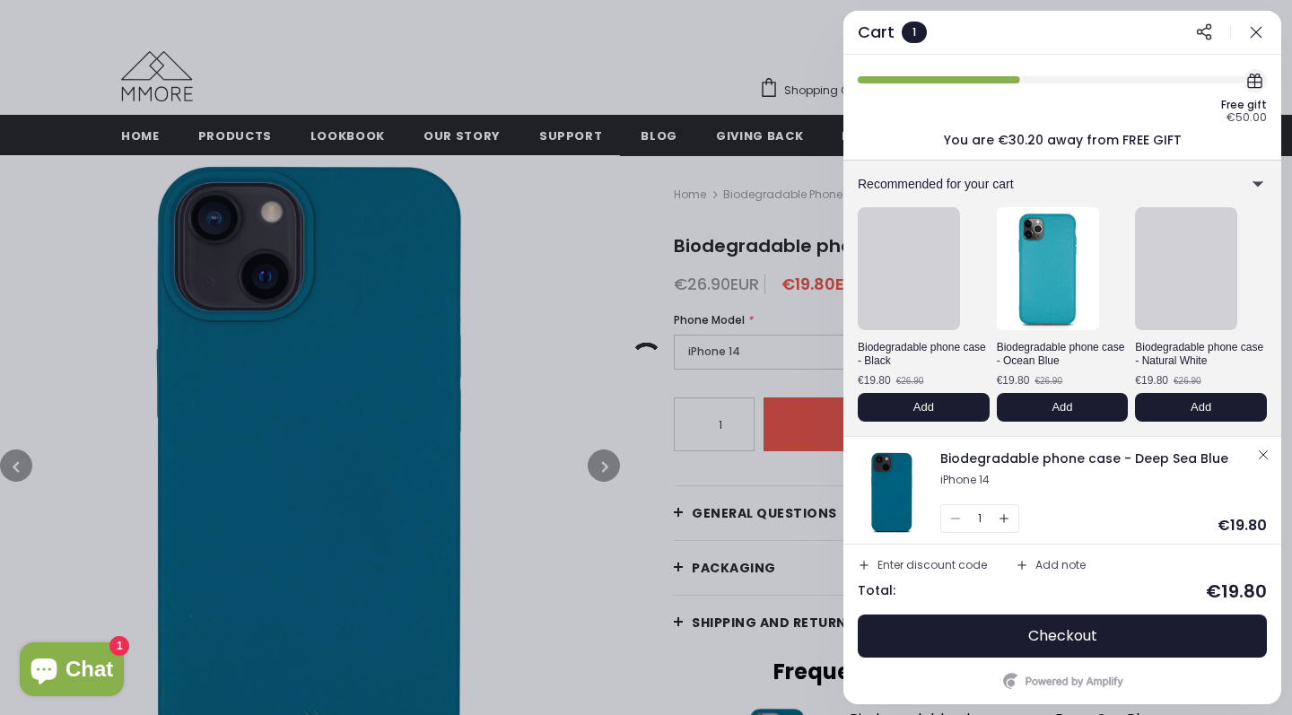
click at [969, 557] on button "Enter discount code" at bounding box center [923, 565] width 144 height 27
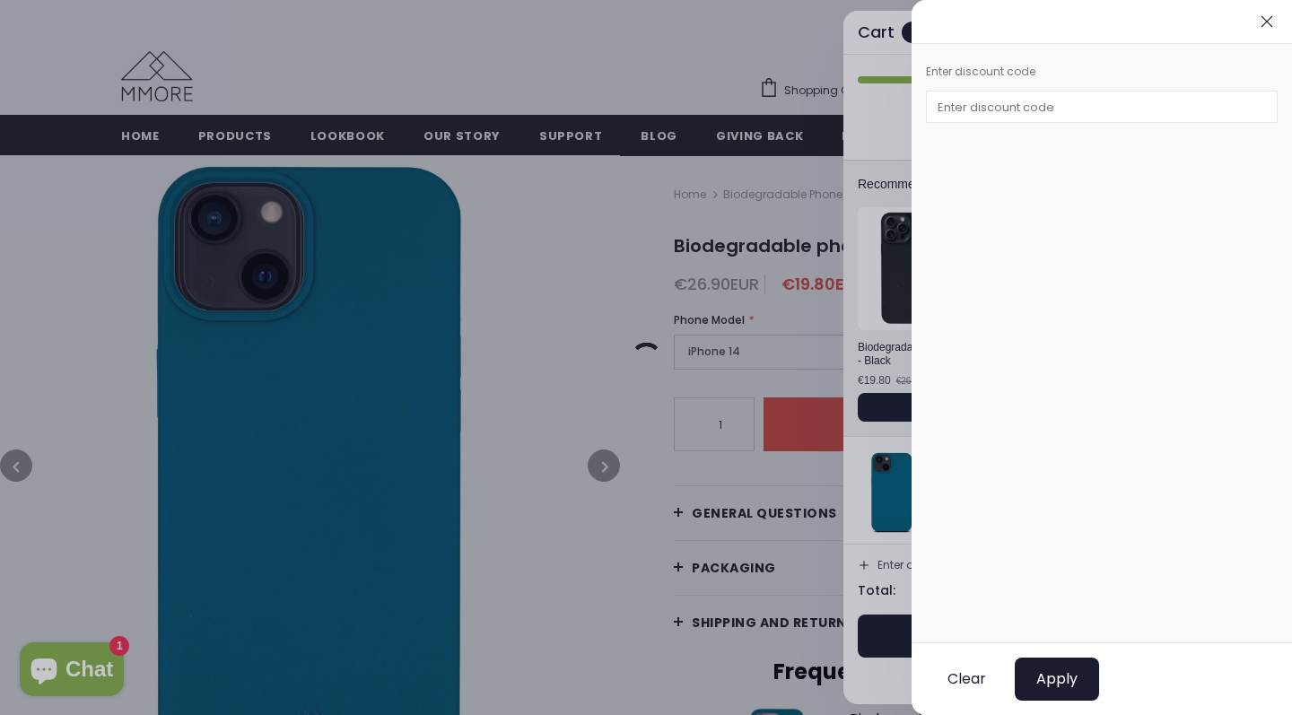
click at [1264, 30] on button "button" at bounding box center [1267, 22] width 22 height 22
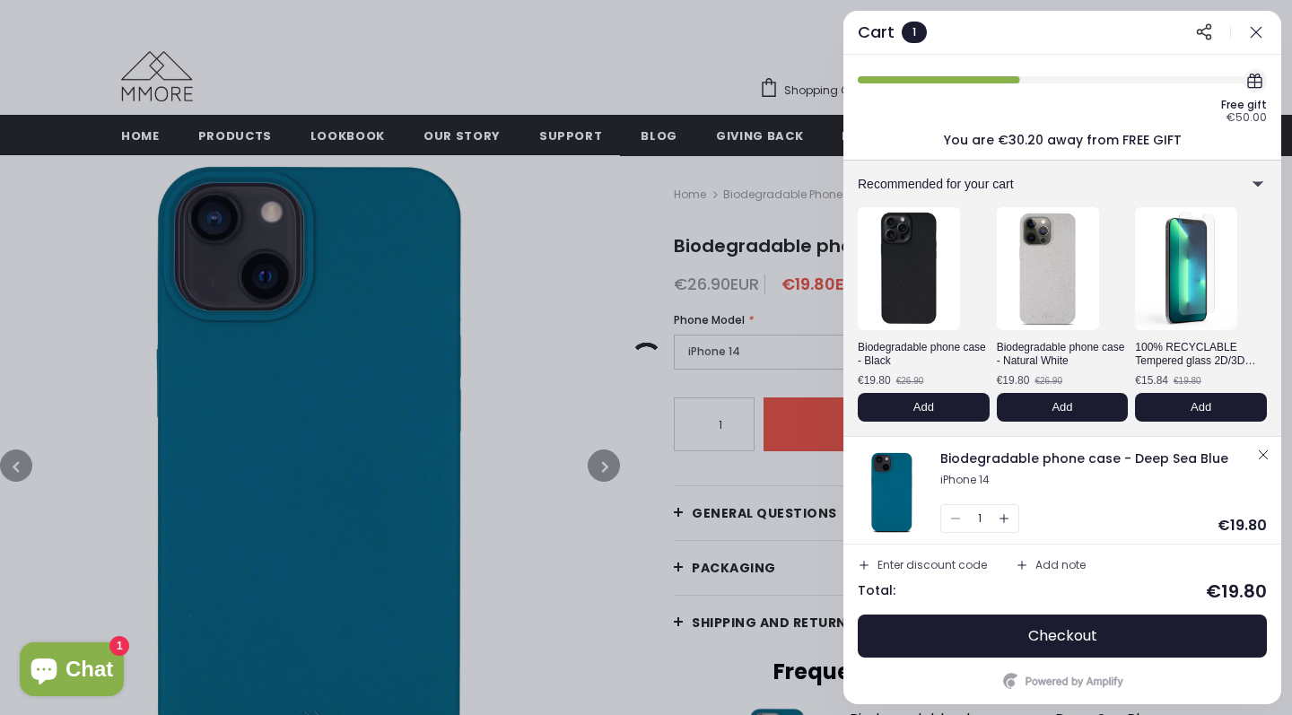
click at [1264, 30] on button "button" at bounding box center [1257, 33] width 22 height 22
